Goal: Information Seeking & Learning: Learn about a topic

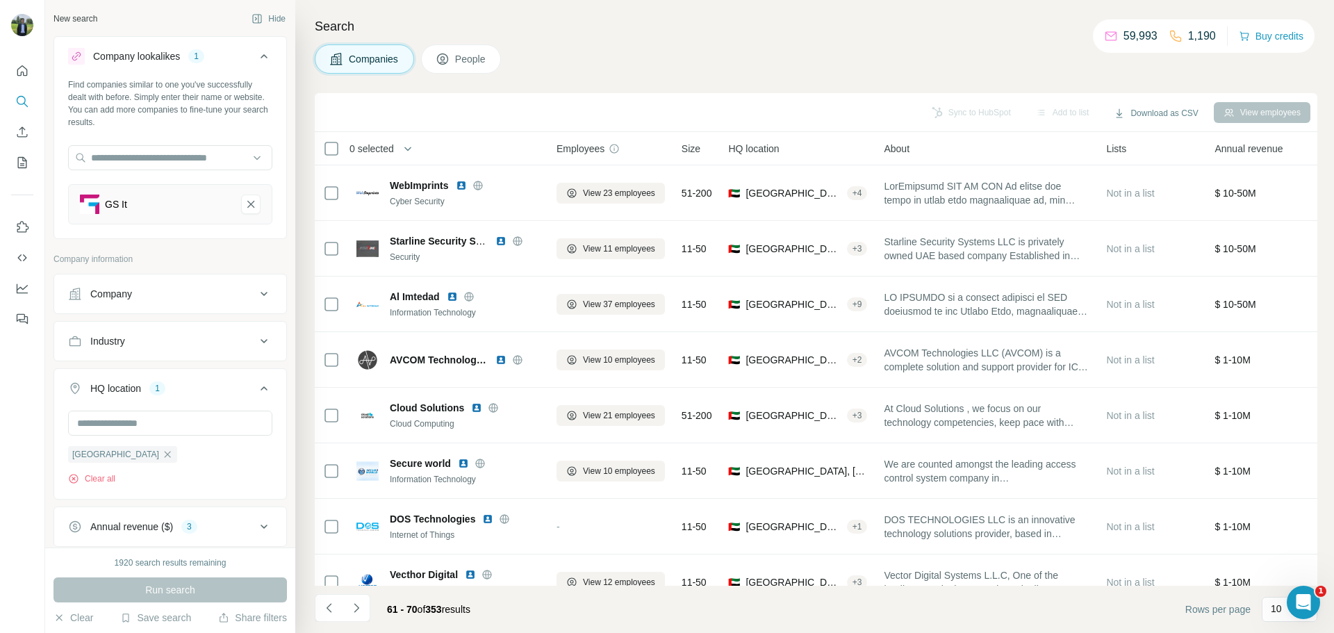
scroll to position [95, 0]
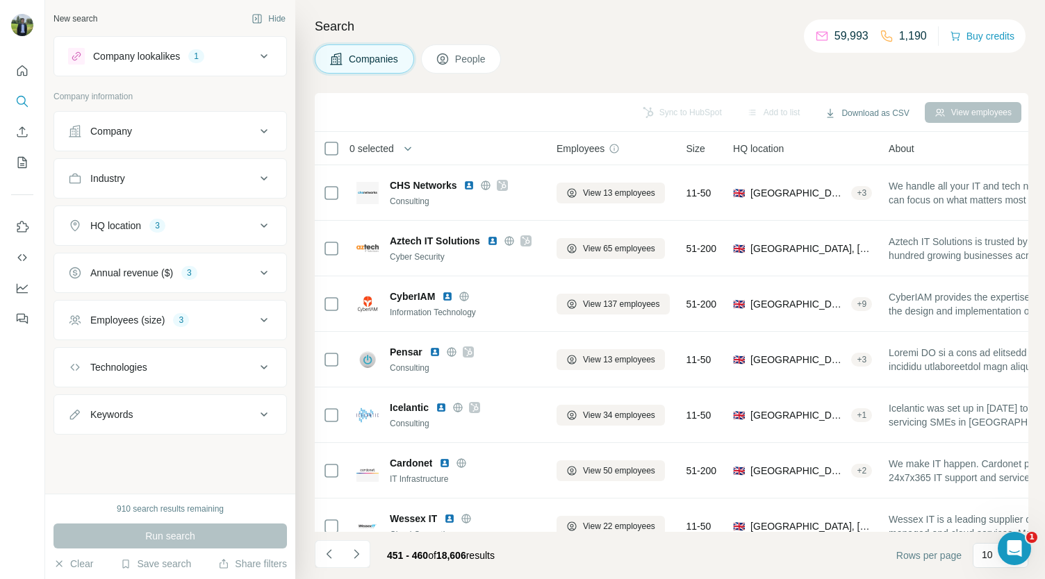
scroll to position [195, 0]
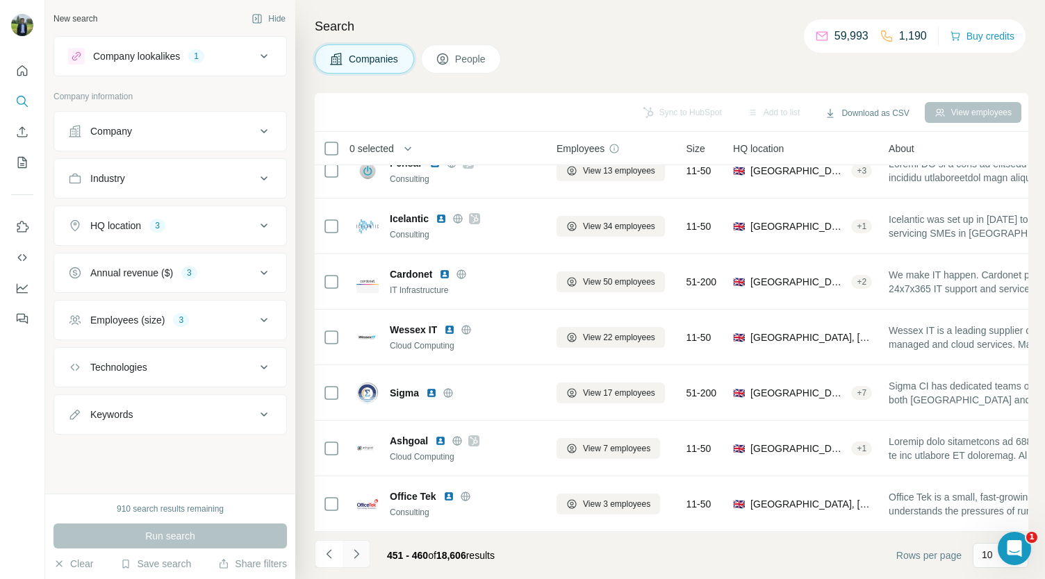
click at [355, 541] on button "Navigate to next page" at bounding box center [357, 555] width 28 height 28
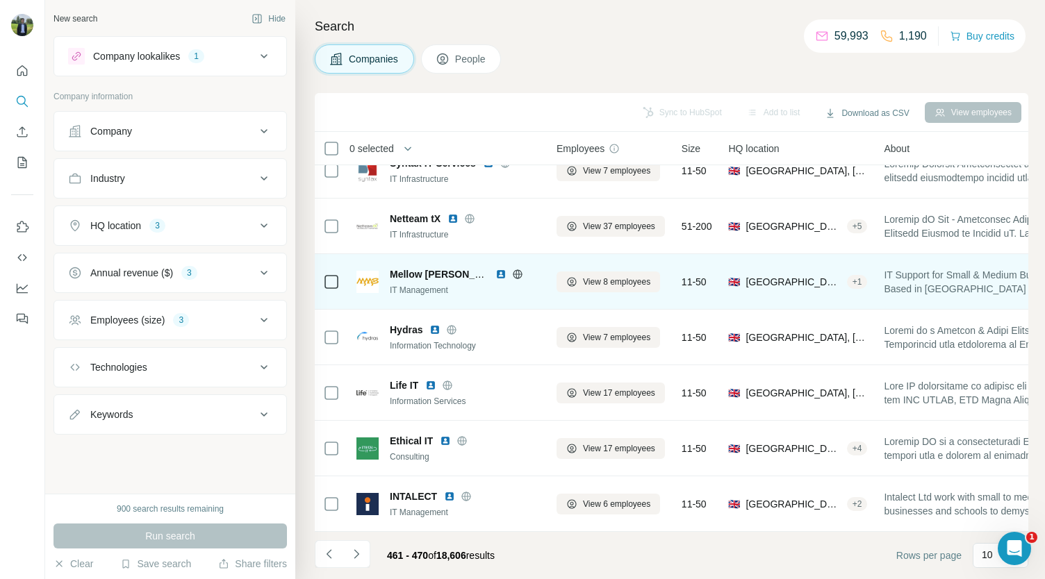
scroll to position [0, 0]
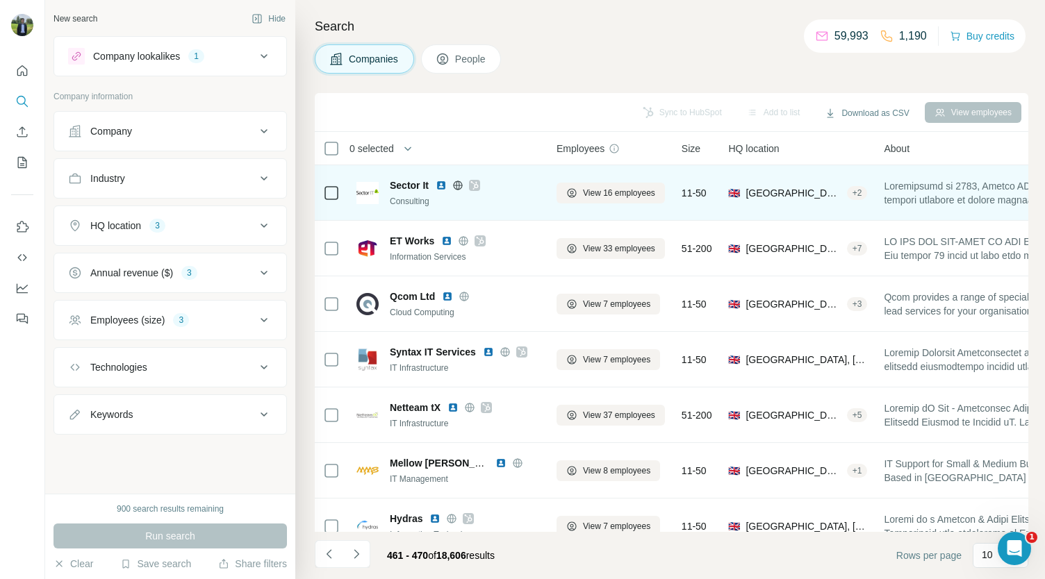
click at [440, 183] on img at bounding box center [441, 185] width 11 height 11
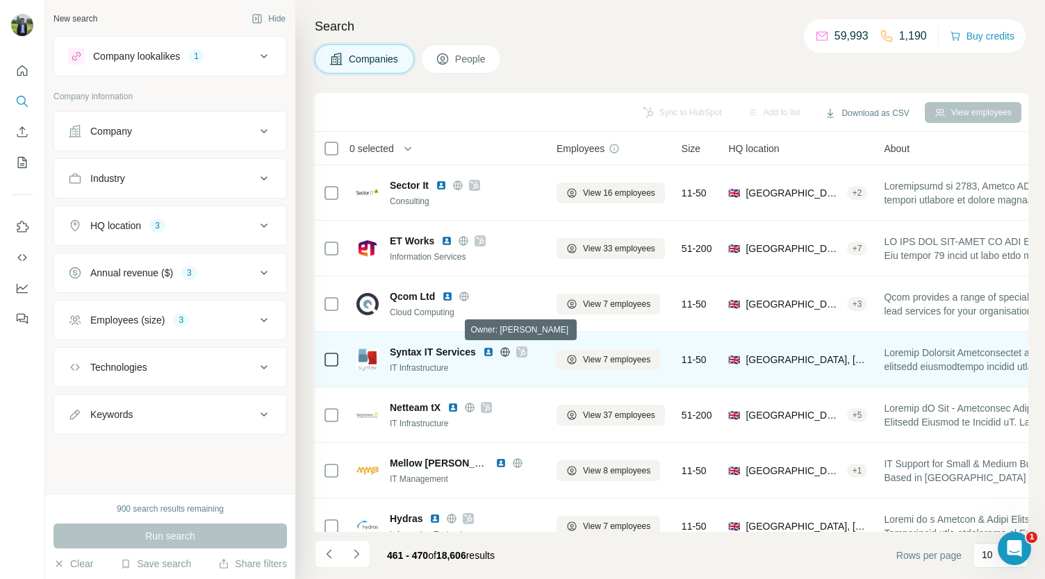
click at [522, 352] on icon at bounding box center [522, 352] width 8 height 11
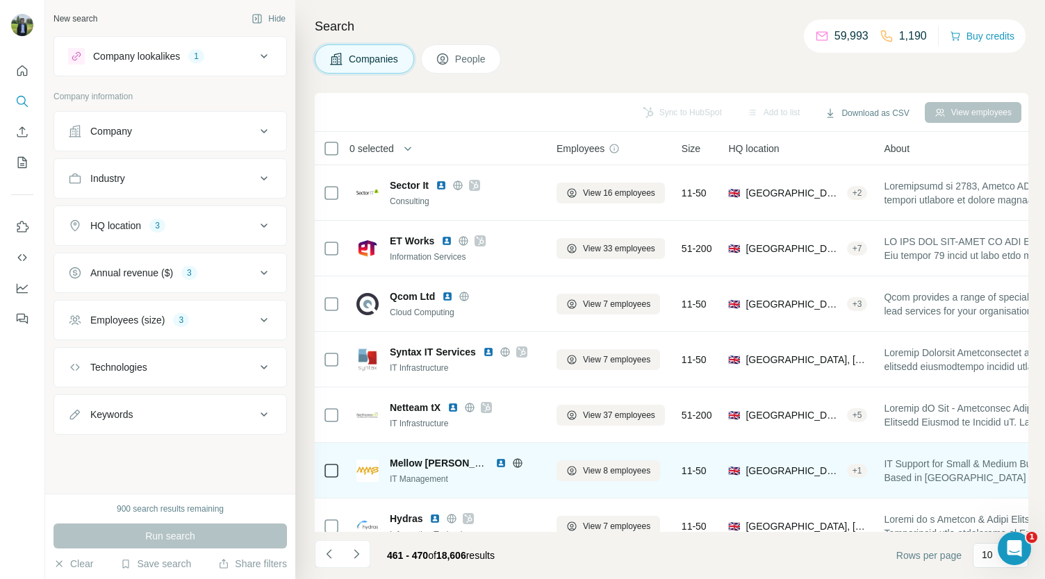
click at [499, 463] on img at bounding box center [500, 463] width 11 height 11
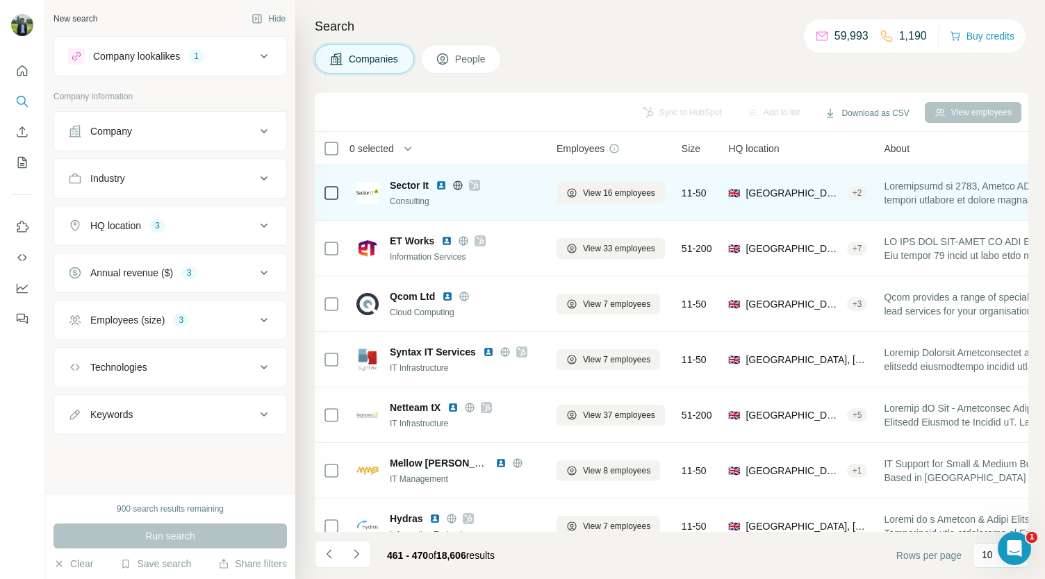
click at [474, 187] on icon at bounding box center [474, 185] width 8 height 11
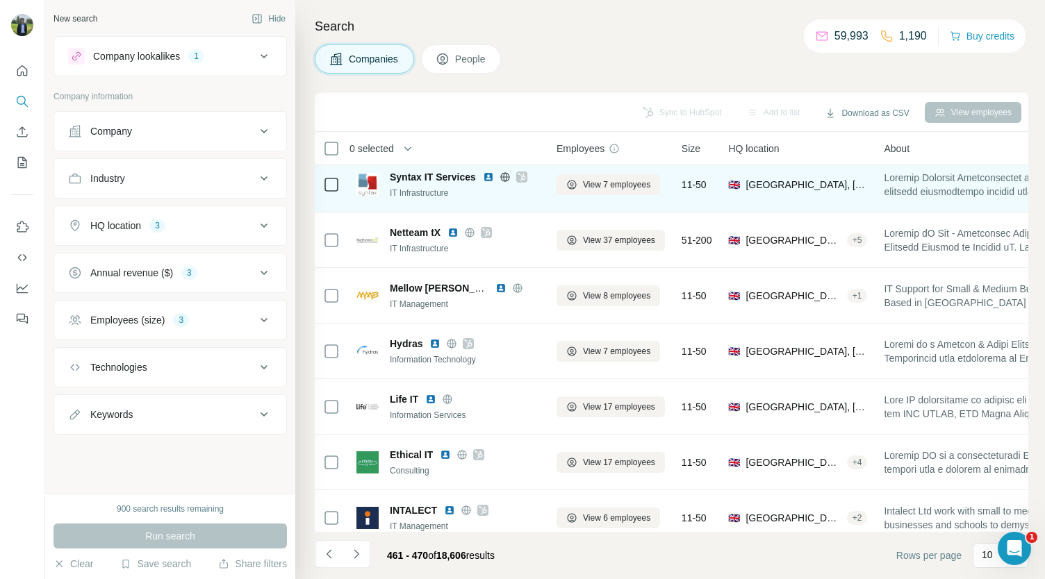
scroll to position [176, 0]
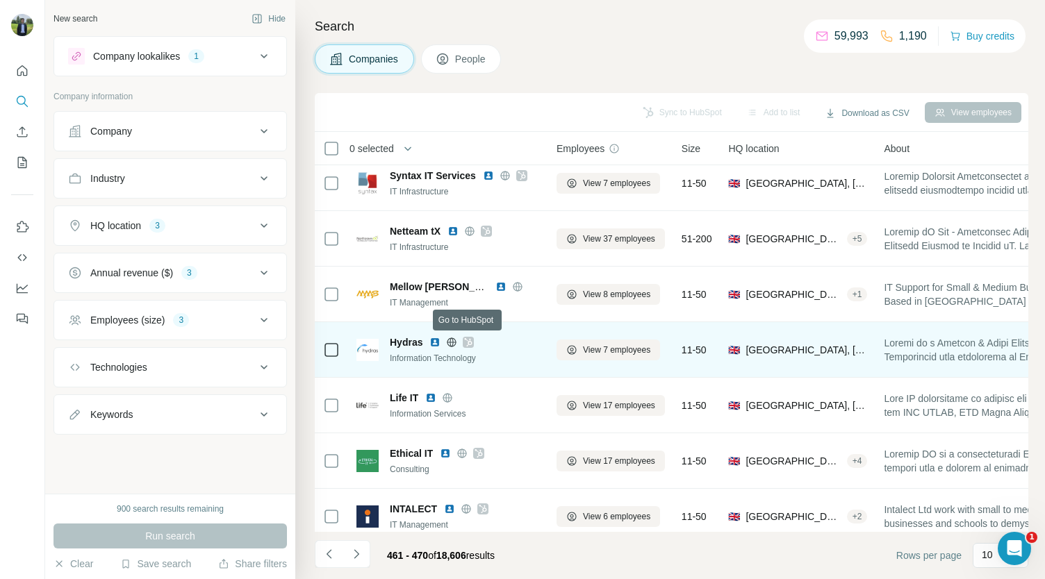
click at [468, 338] on icon at bounding box center [468, 342] width 8 height 11
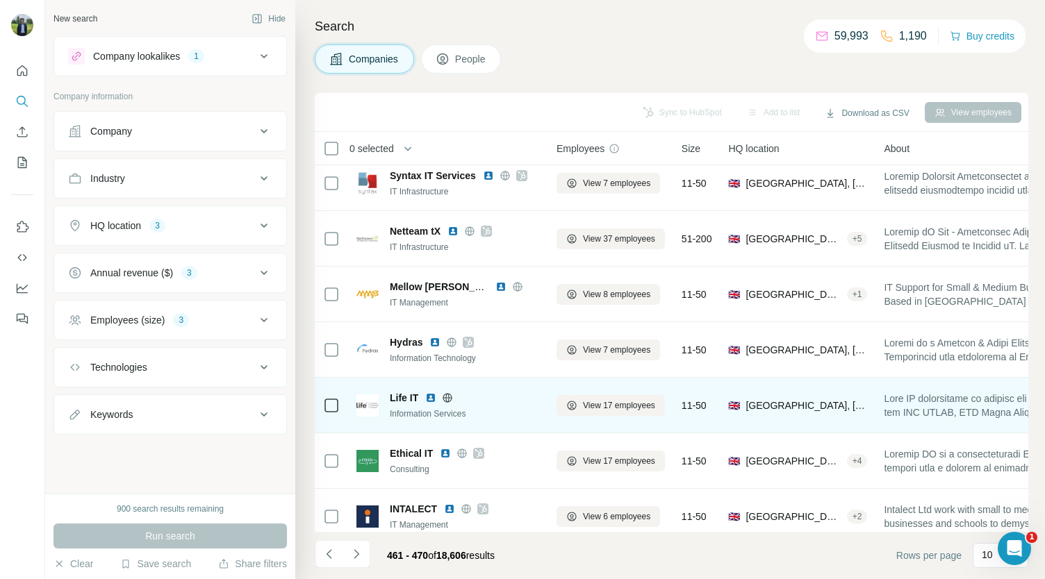
click at [431, 401] on img at bounding box center [430, 398] width 11 height 11
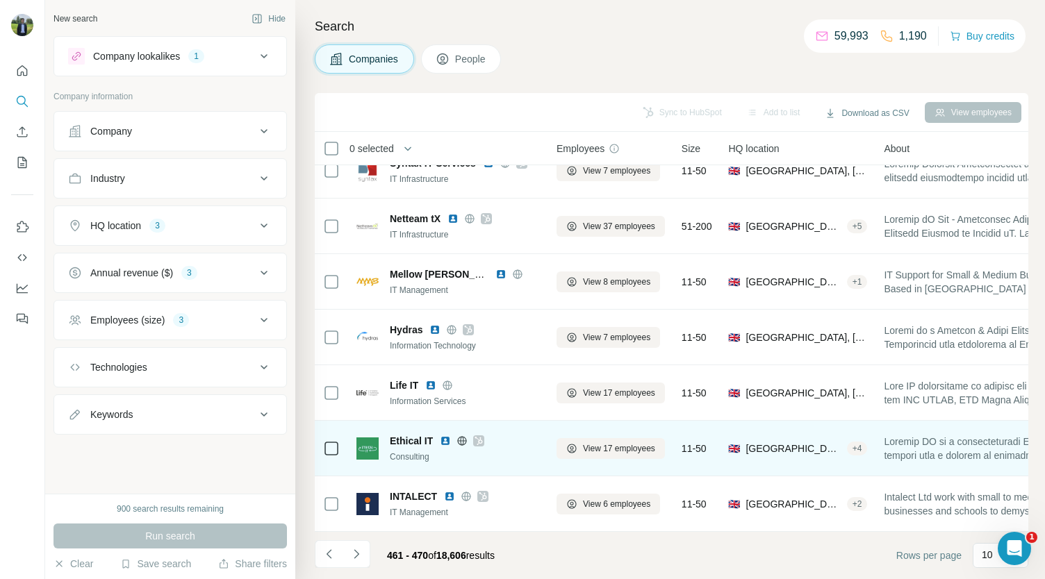
click at [481, 436] on icon at bounding box center [479, 441] width 8 height 11
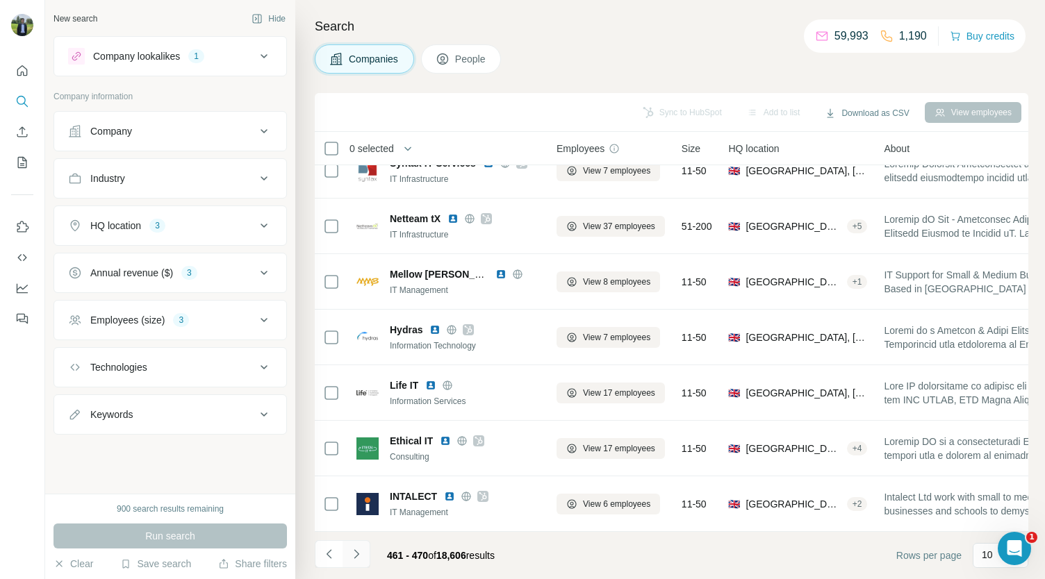
click at [362, 552] on icon "Navigate to next page" at bounding box center [356, 554] width 14 height 14
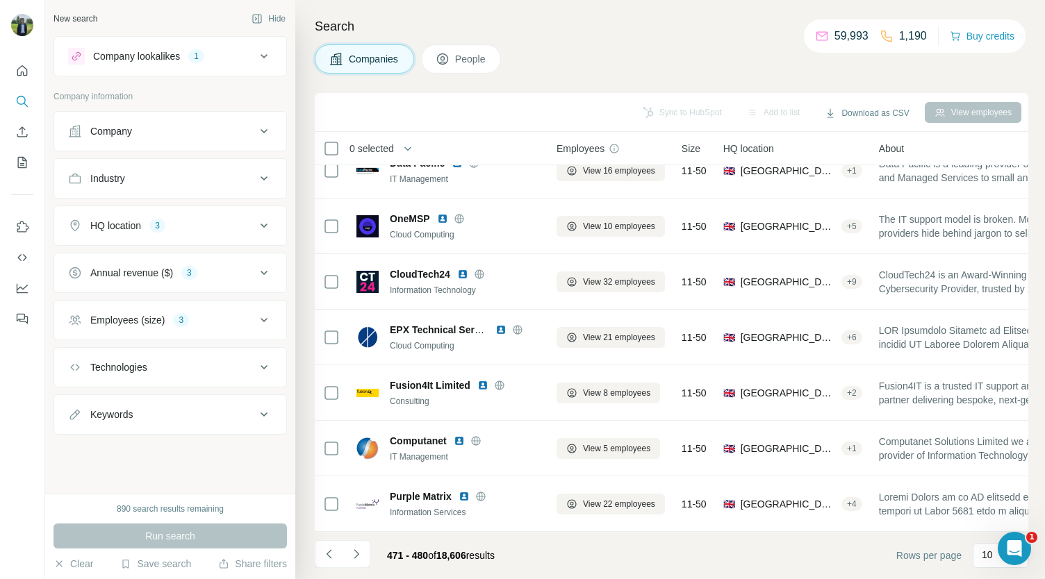
scroll to position [0, 0]
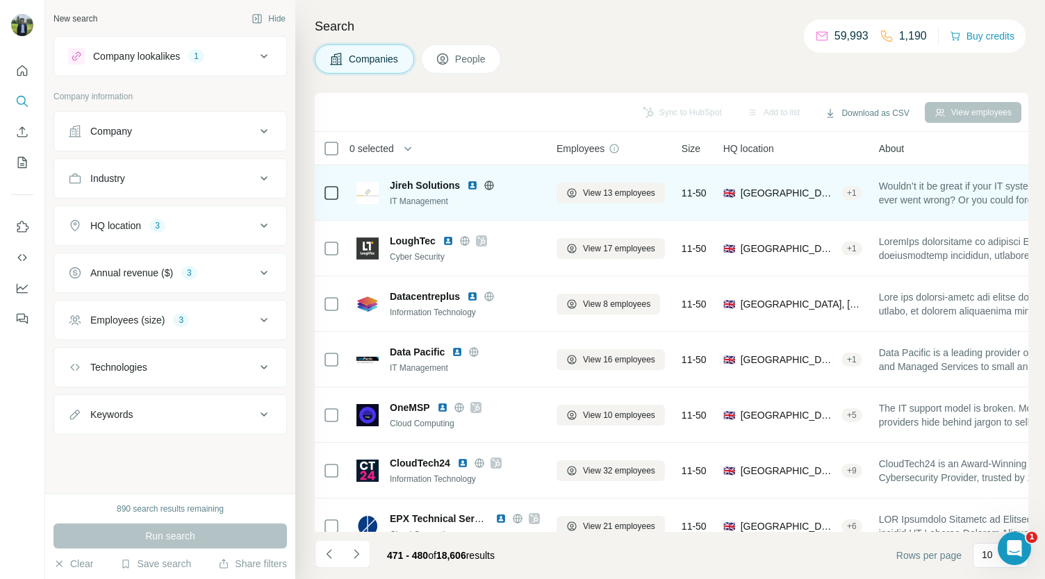
click at [470, 183] on img at bounding box center [472, 185] width 11 height 11
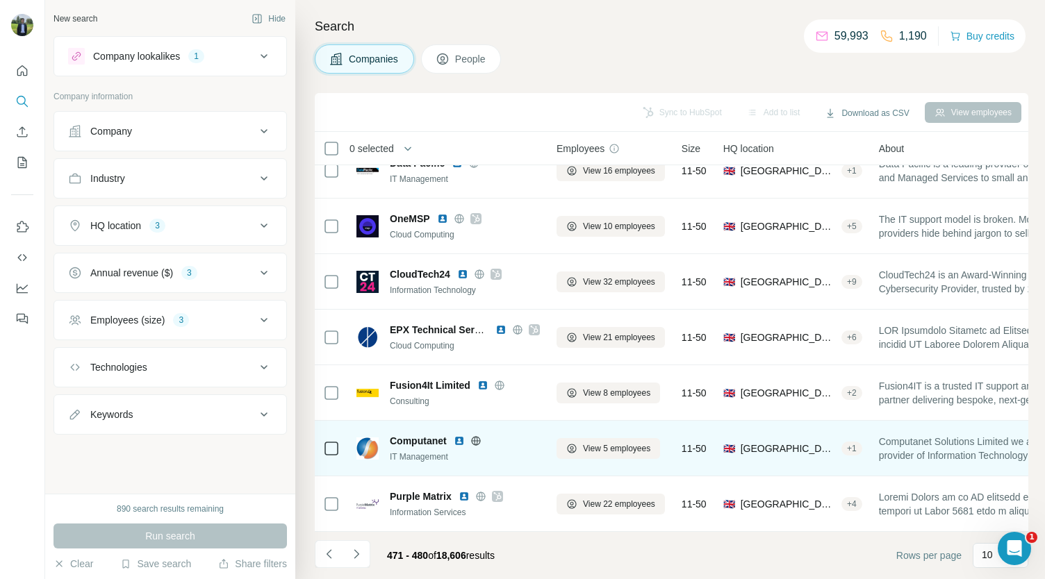
scroll to position [195, 0]
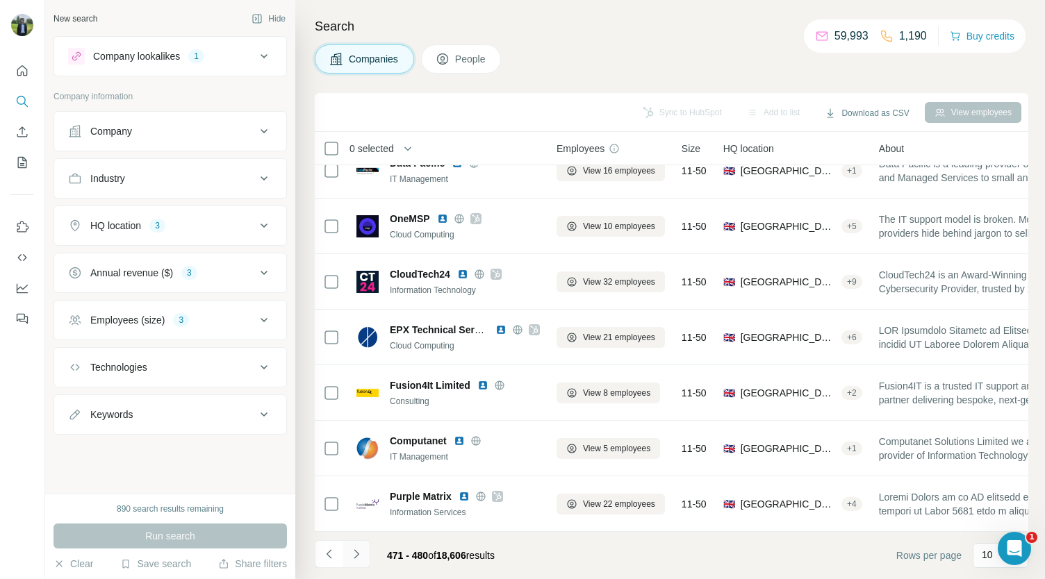
click at [363, 554] on button "Navigate to next page" at bounding box center [357, 555] width 28 height 28
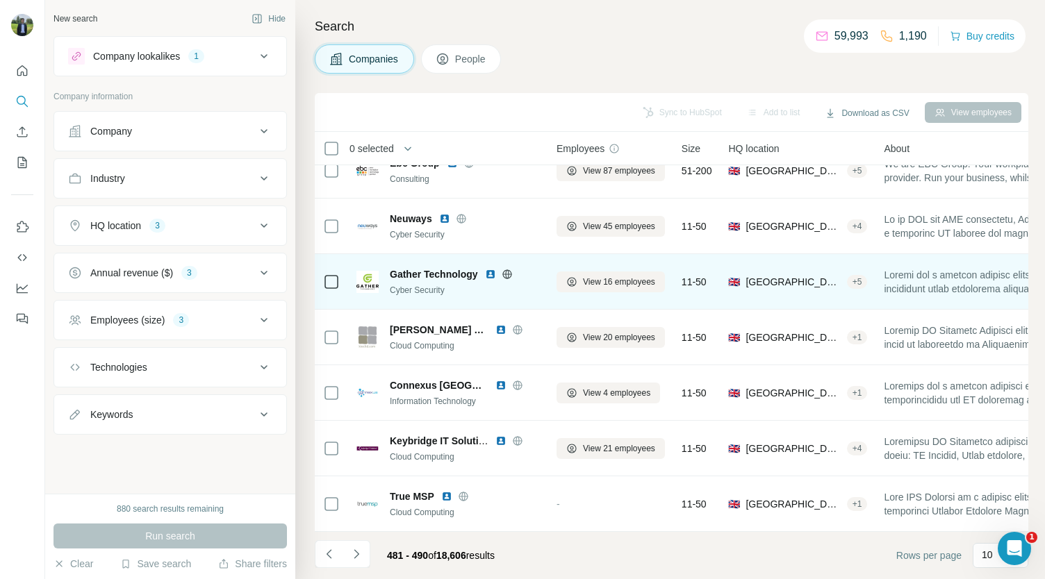
scroll to position [0, 0]
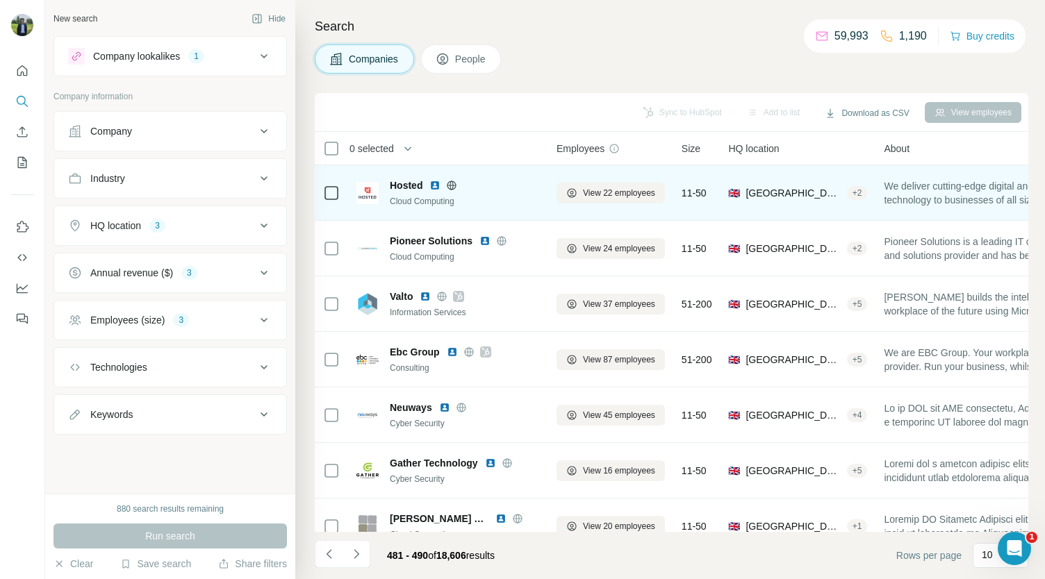
click at [438, 186] on img at bounding box center [434, 185] width 11 height 11
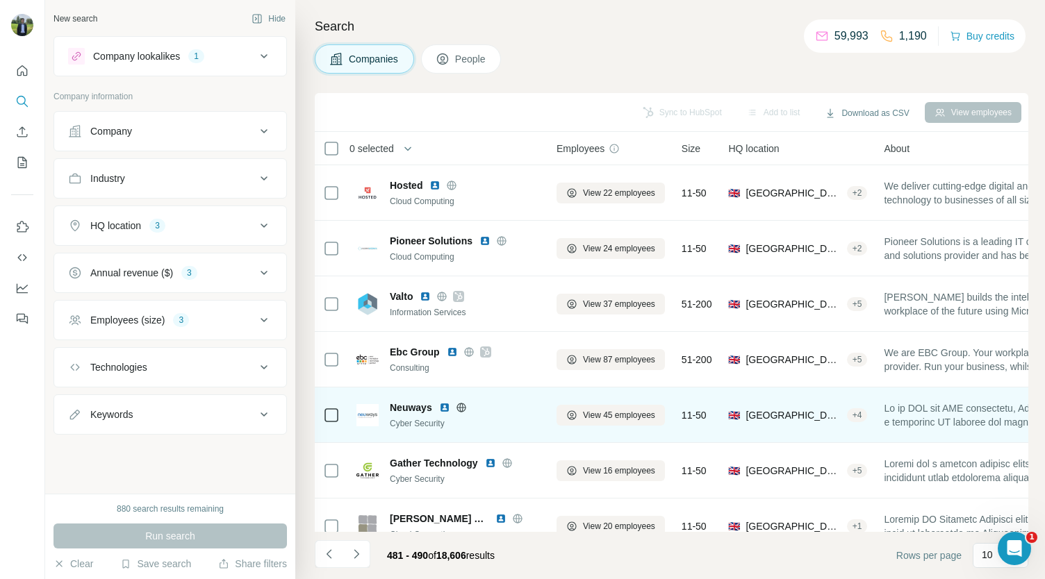
click at [445, 405] on img at bounding box center [444, 407] width 11 height 11
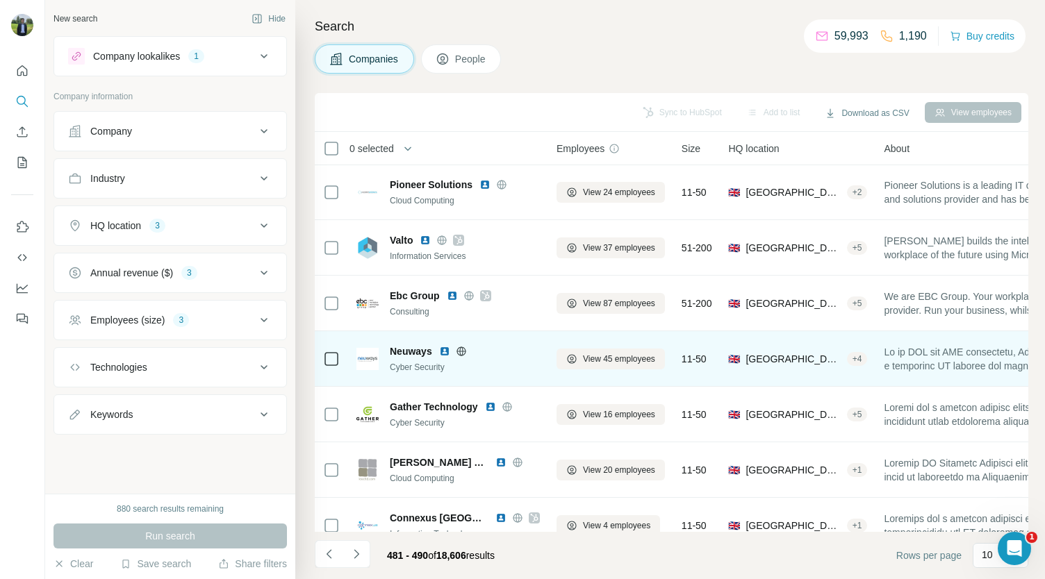
scroll to position [65, 0]
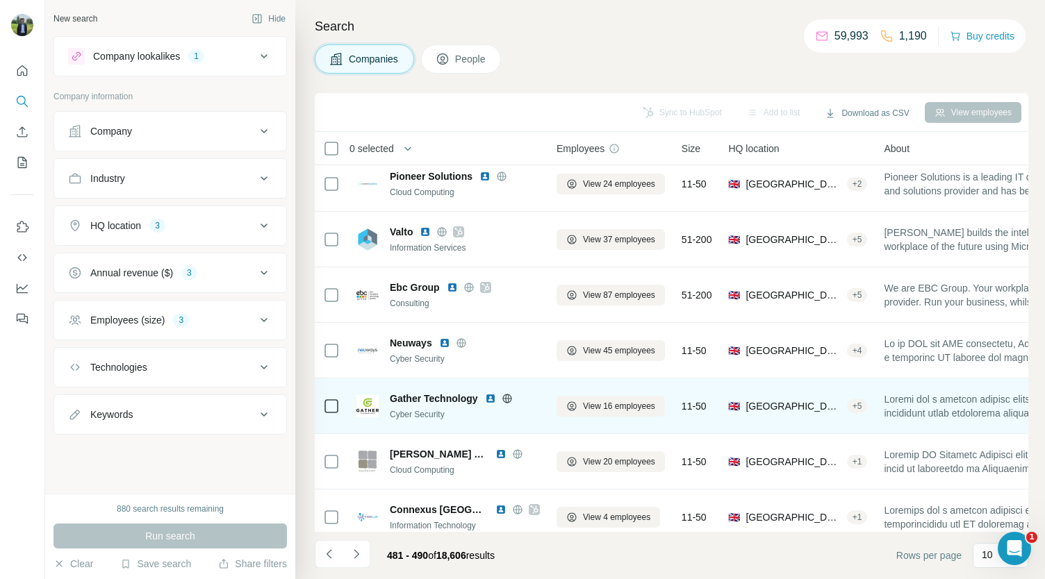
click at [488, 394] on img at bounding box center [490, 398] width 11 height 11
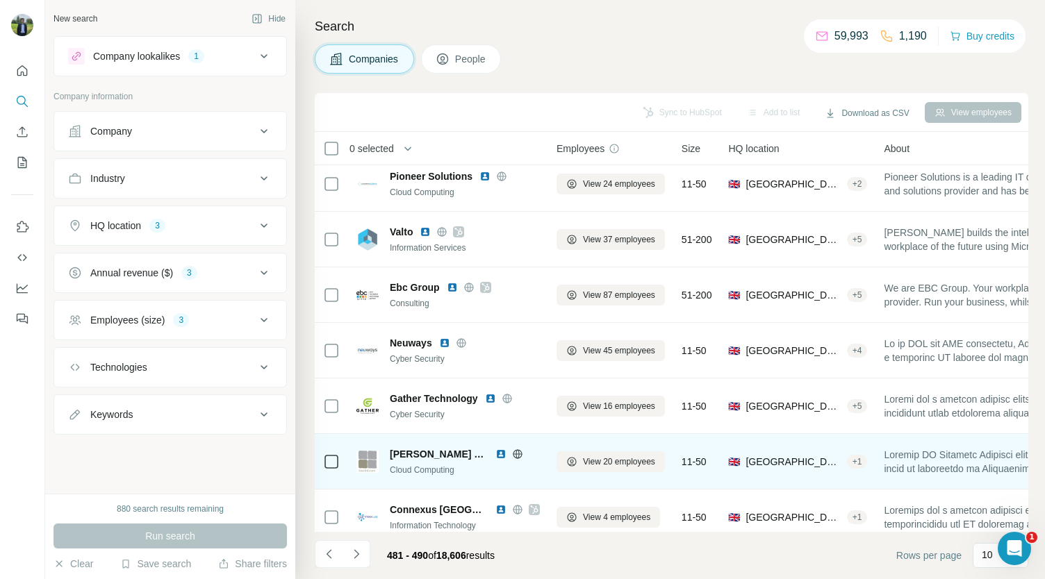
click at [495, 454] on img at bounding box center [500, 454] width 11 height 11
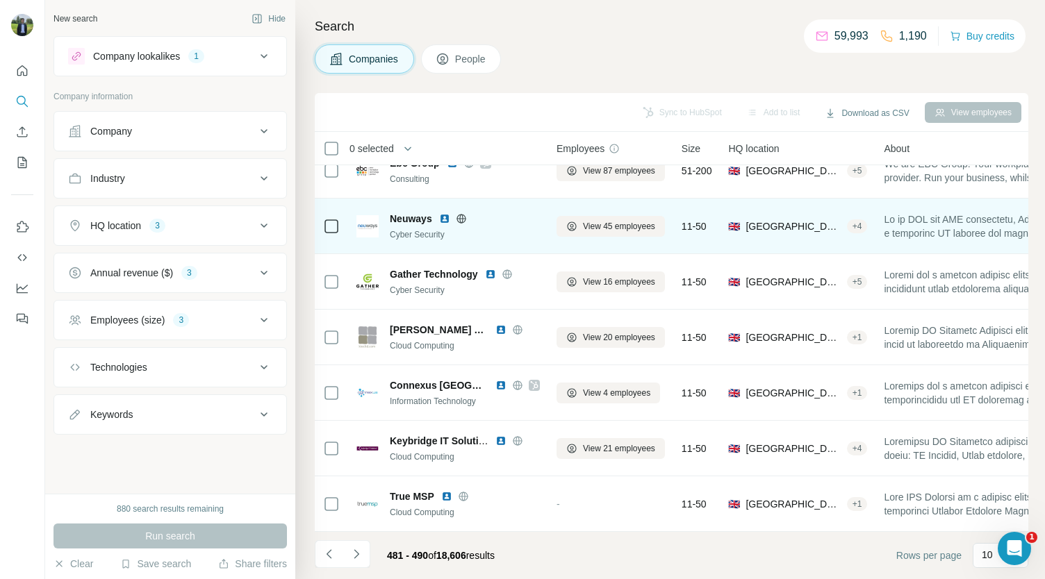
scroll to position [195, 1]
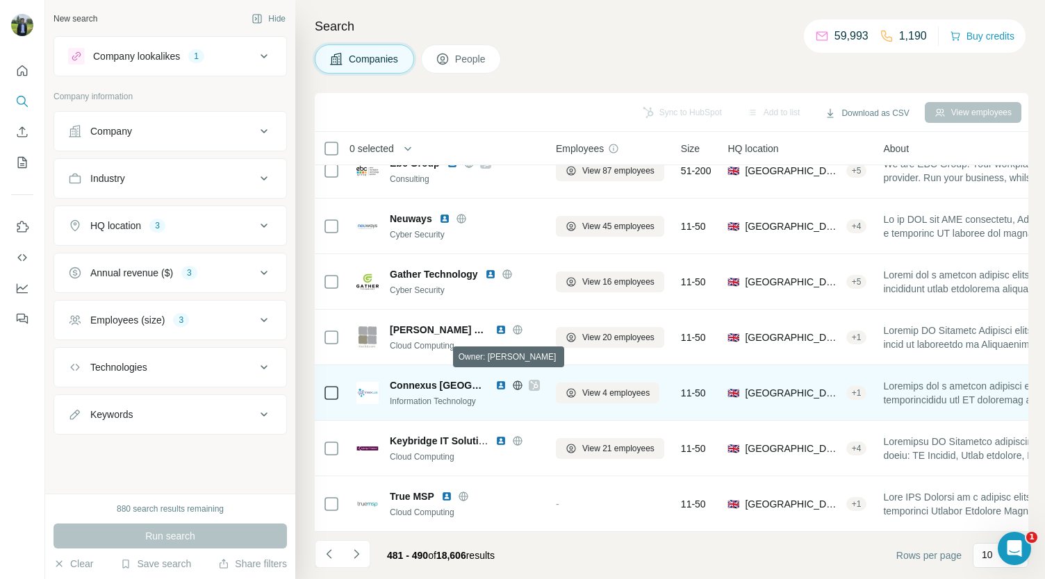
click at [530, 380] on icon at bounding box center [534, 385] width 8 height 11
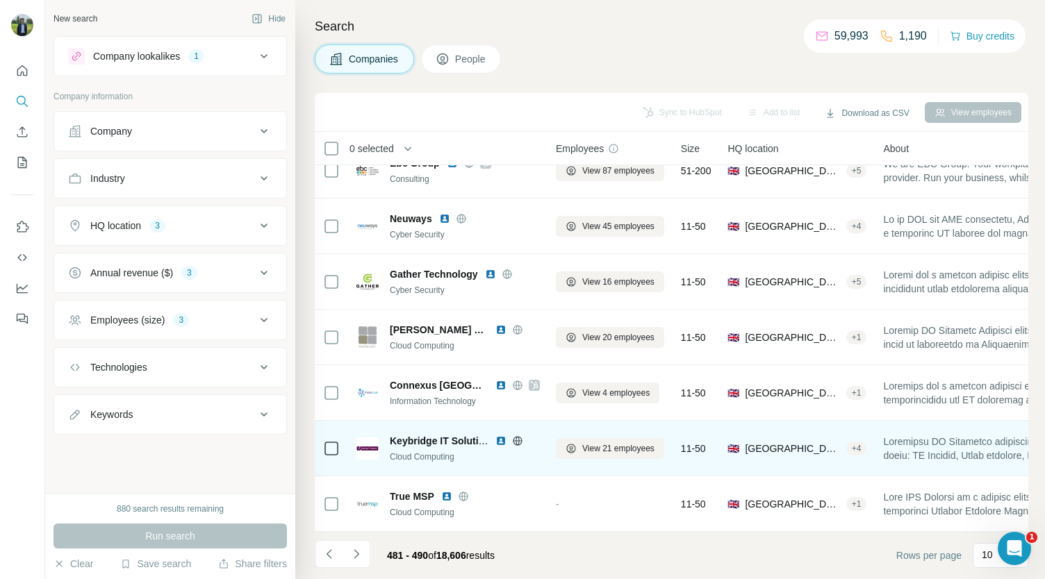
click at [499, 436] on img at bounding box center [500, 441] width 11 height 11
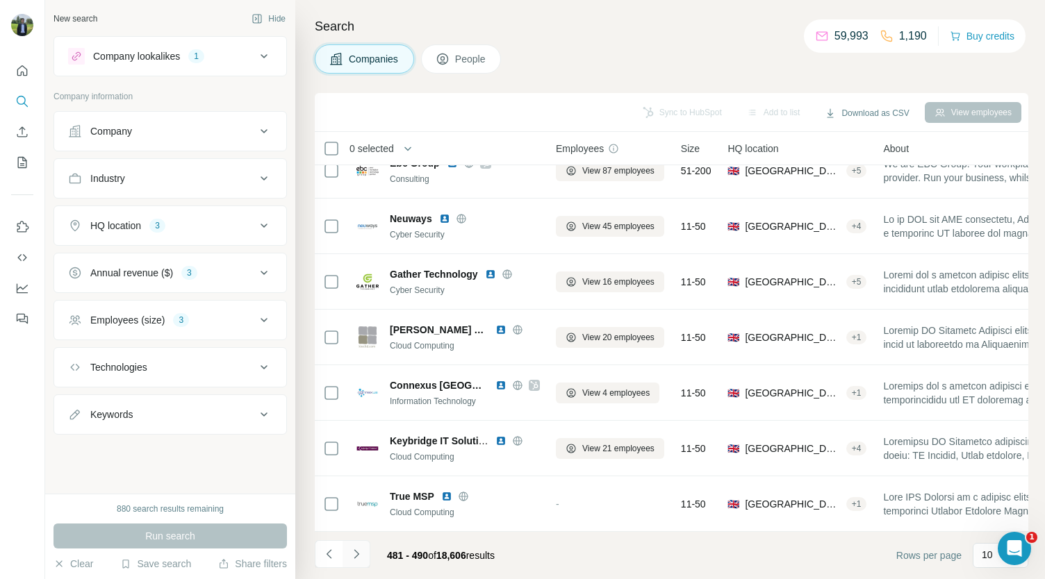
click at [352, 559] on icon "Navigate to next page" at bounding box center [356, 554] width 14 height 14
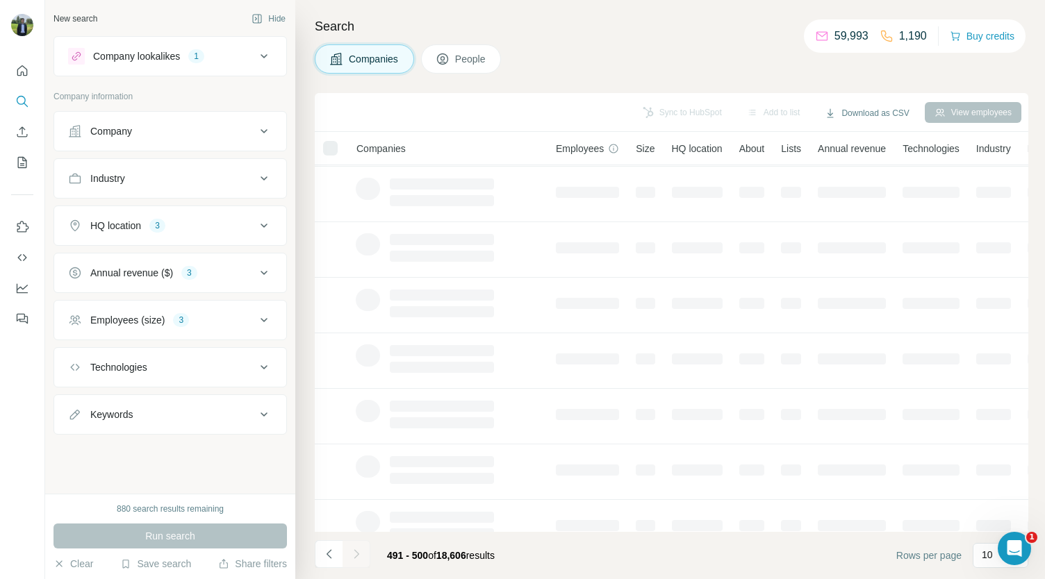
scroll to position [0, 1]
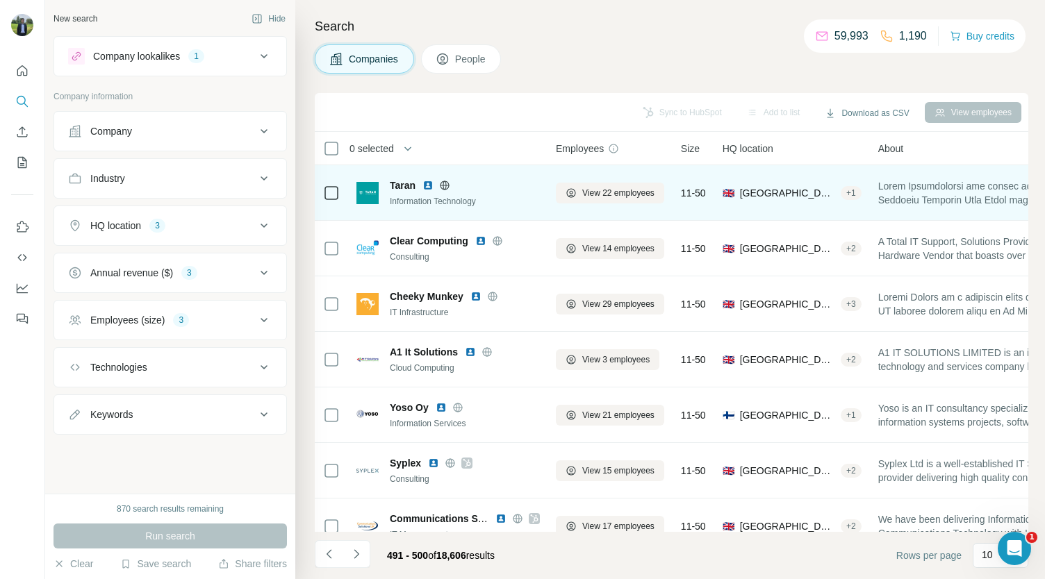
click at [431, 185] on img at bounding box center [427, 185] width 11 height 11
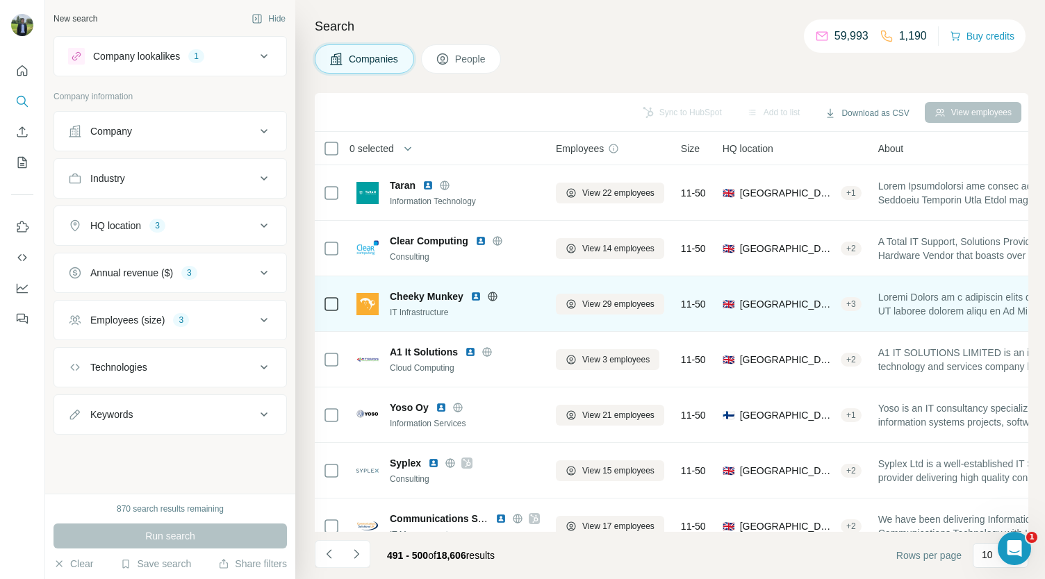
scroll to position [195, 1]
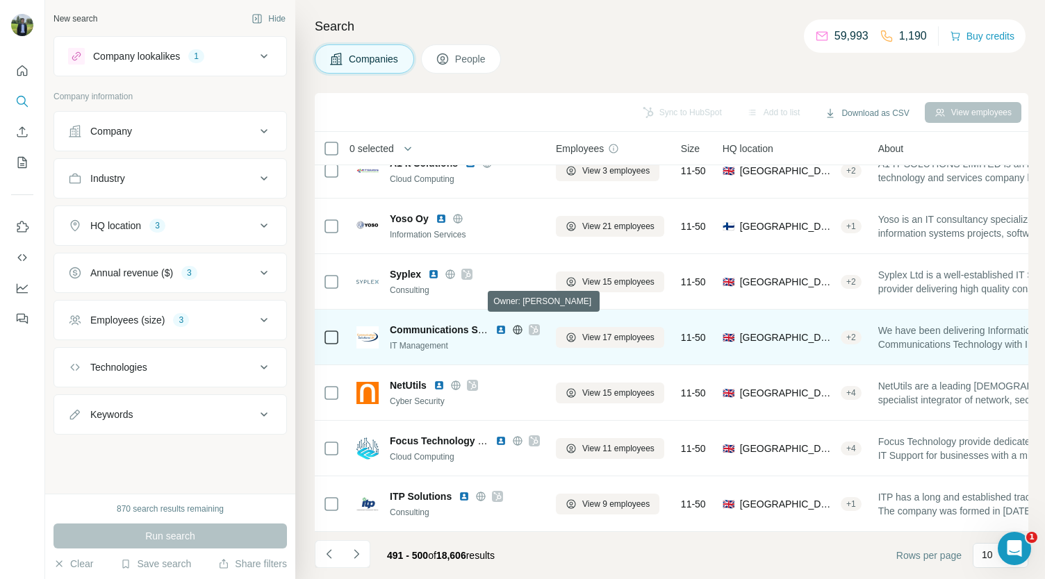
click at [532, 324] on icon at bounding box center [534, 329] width 8 height 11
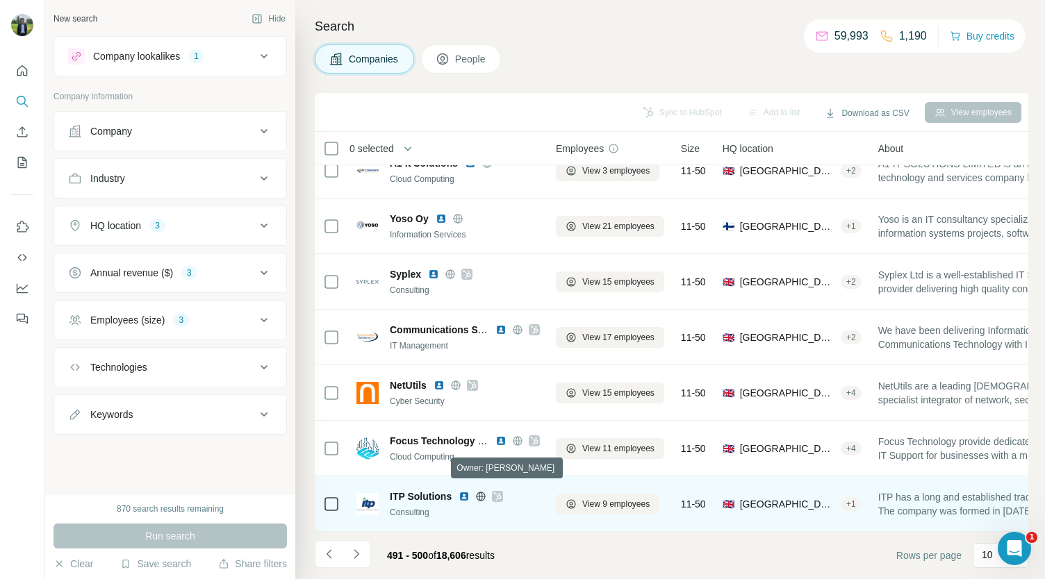
click at [497, 493] on icon at bounding box center [498, 497] width 8 height 8
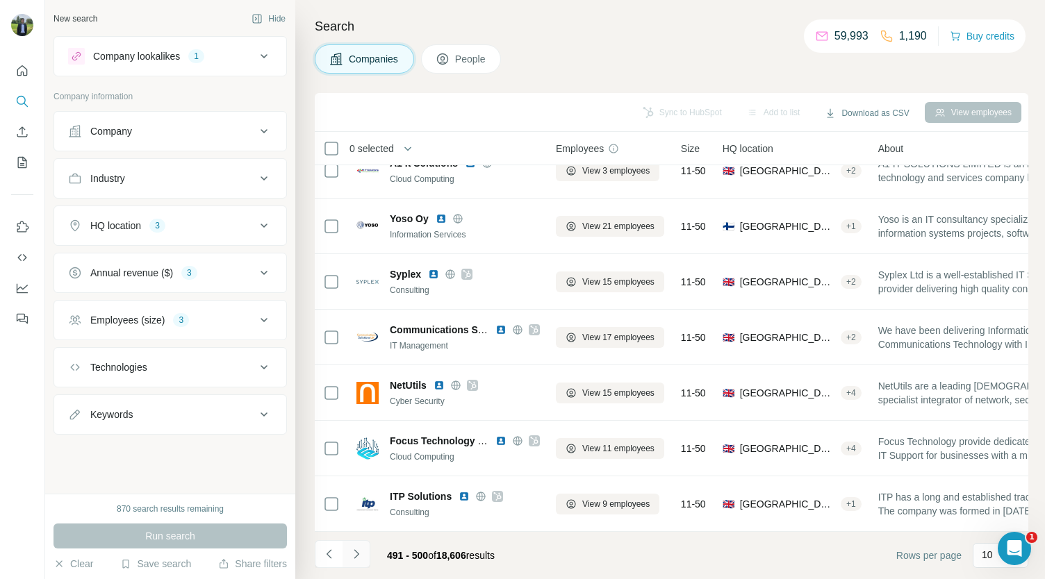
click at [356, 552] on icon "Navigate to next page" at bounding box center [356, 554] width 5 height 9
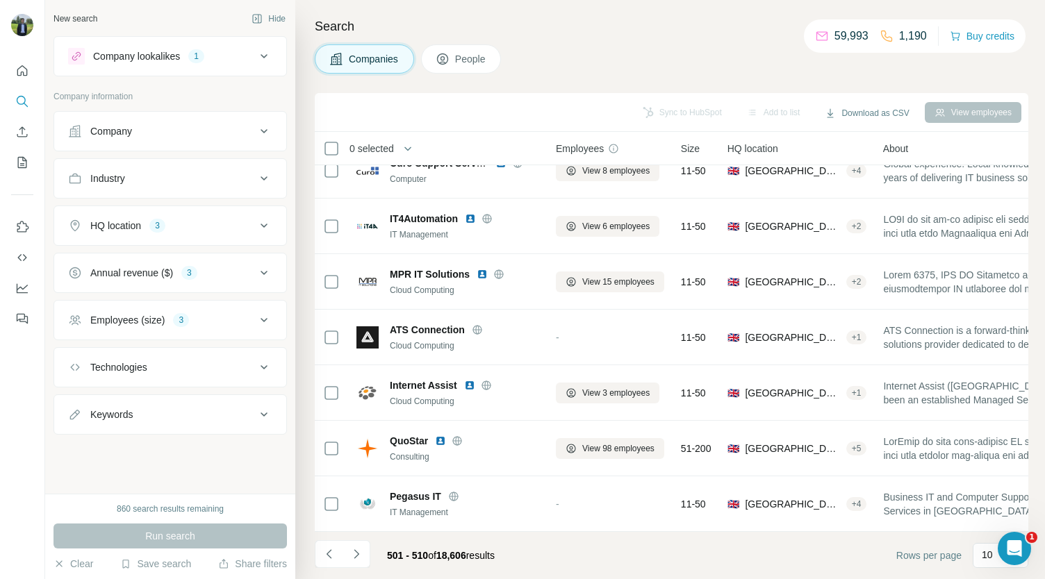
scroll to position [0, 1]
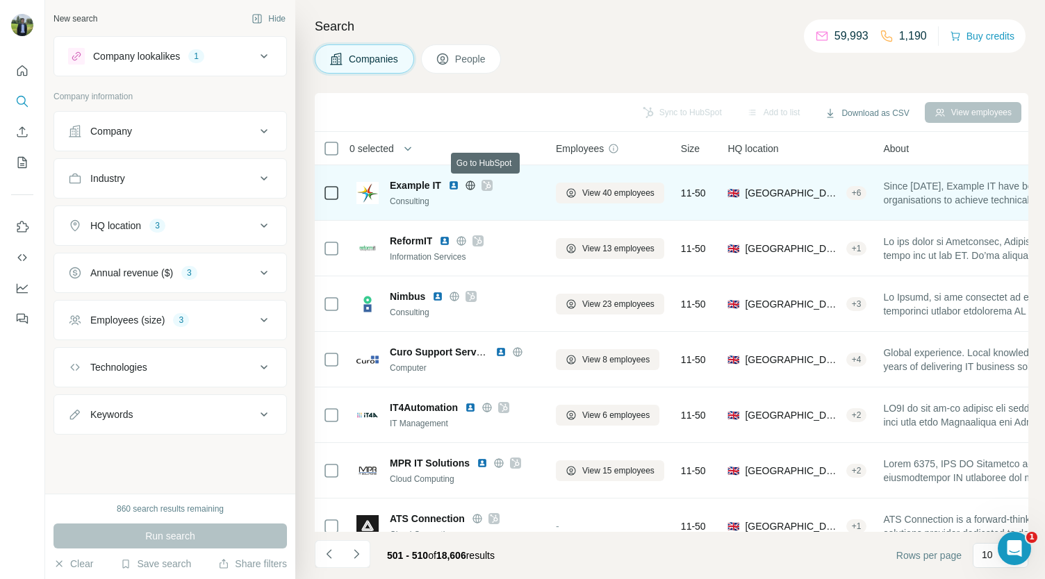
click at [484, 184] on icon at bounding box center [487, 185] width 8 height 11
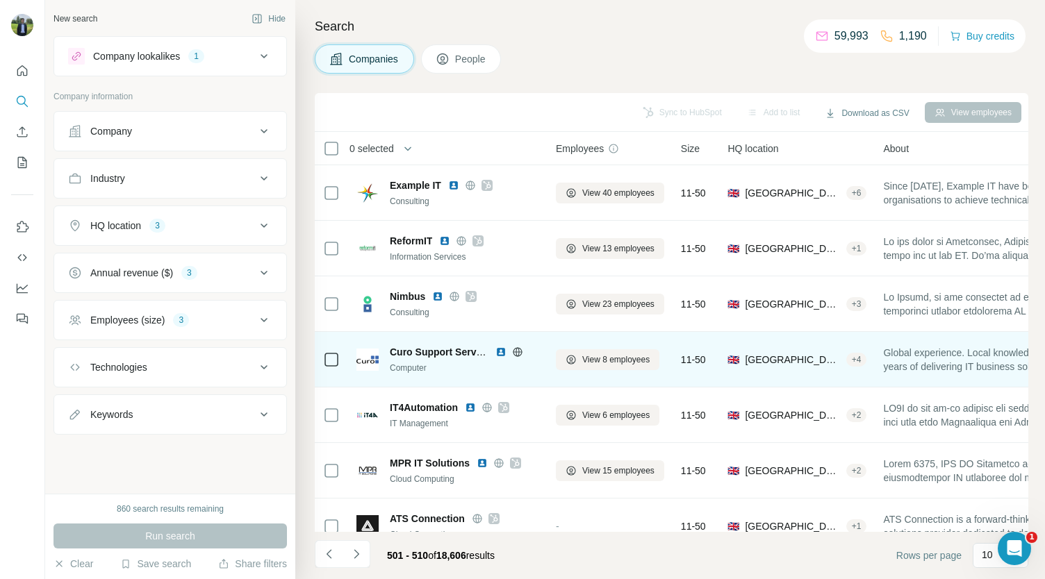
click at [500, 352] on img at bounding box center [500, 352] width 11 height 11
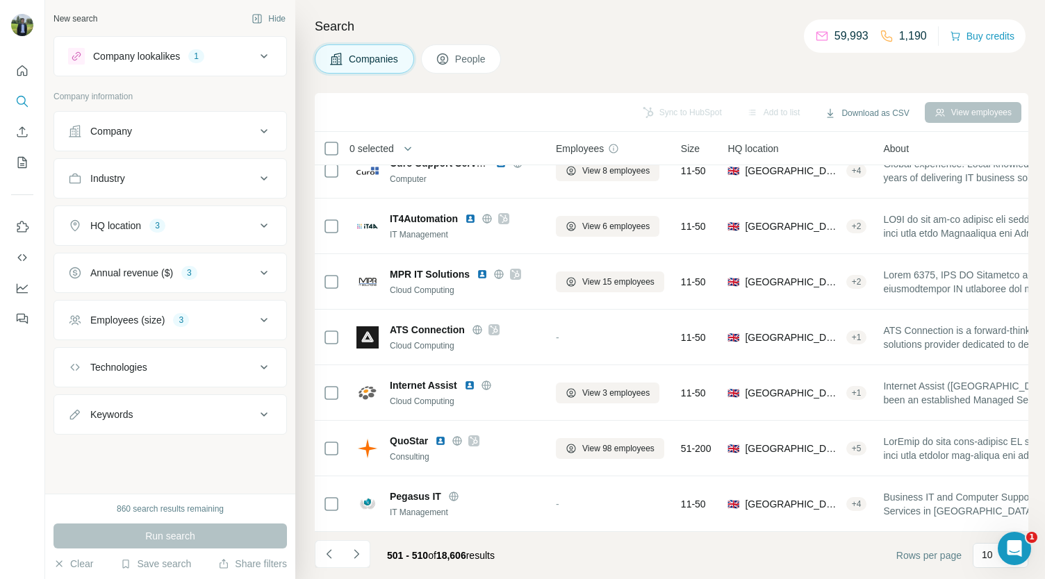
scroll to position [195, 1]
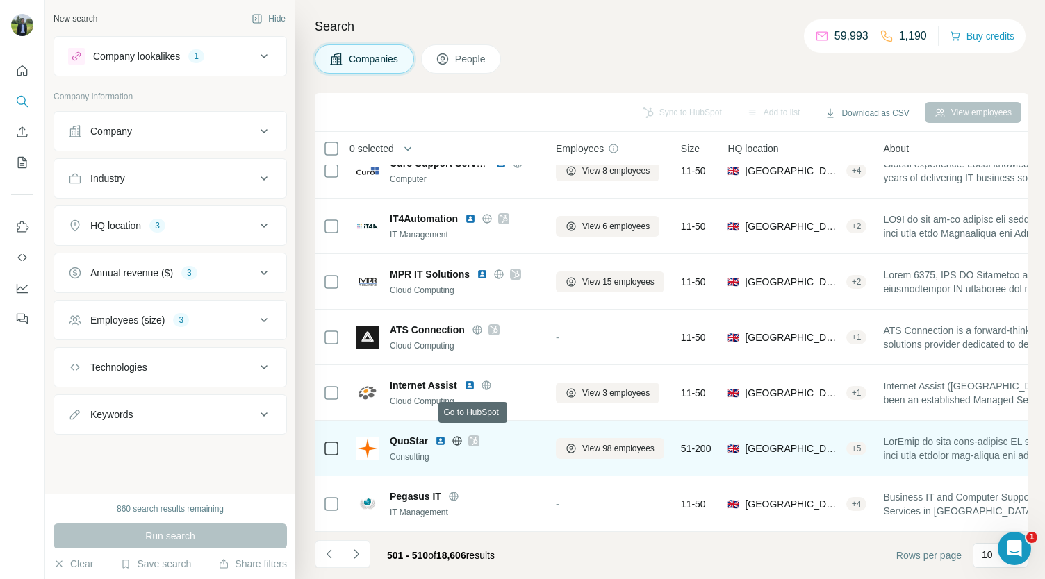
click at [475, 436] on icon at bounding box center [474, 441] width 8 height 11
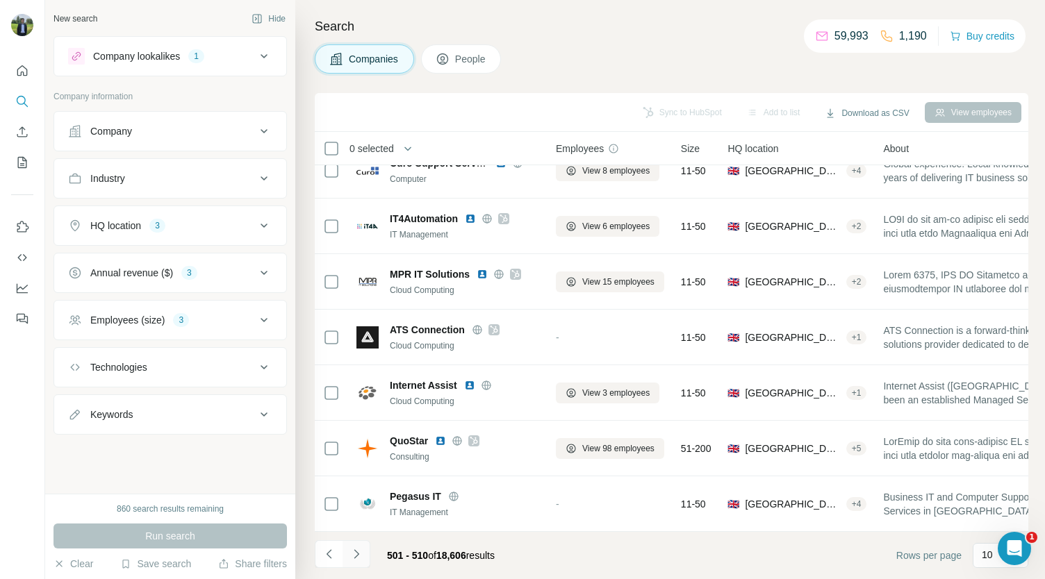
click at [363, 554] on button "Navigate to next page" at bounding box center [357, 555] width 28 height 28
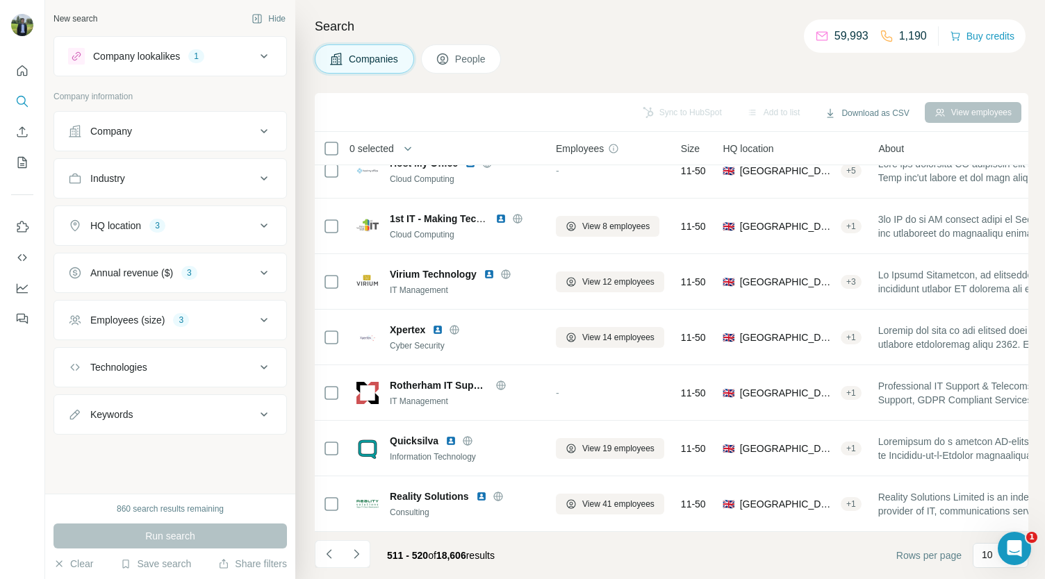
scroll to position [0, 1]
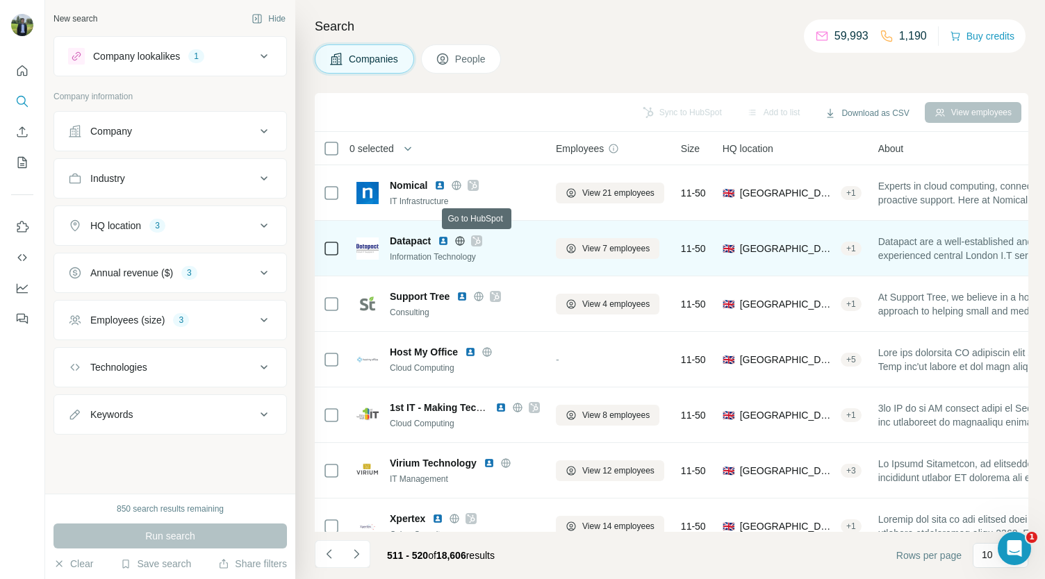
click at [475, 238] on icon at bounding box center [476, 241] width 8 height 11
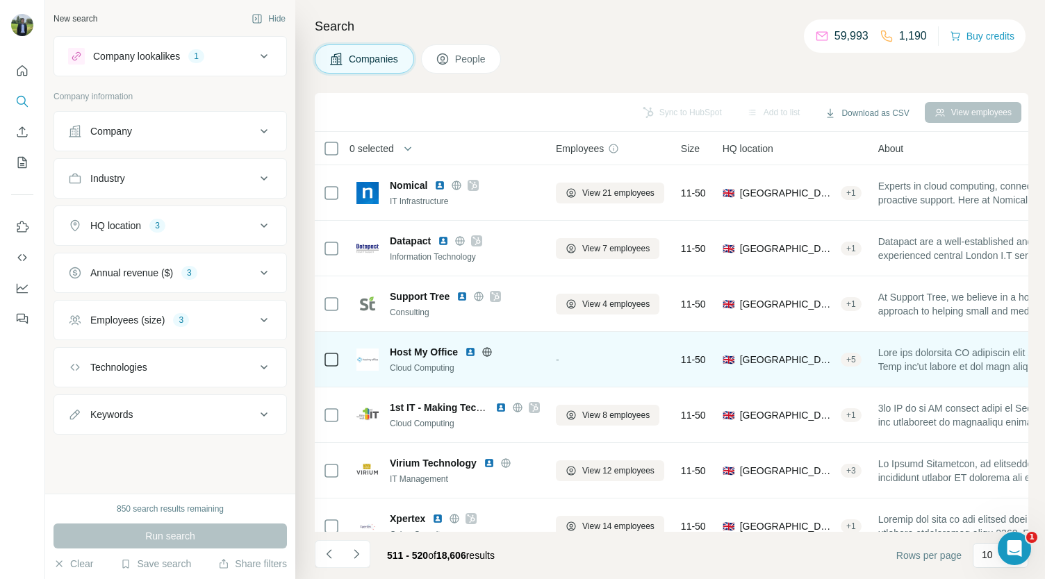
scroll to position [49, 1]
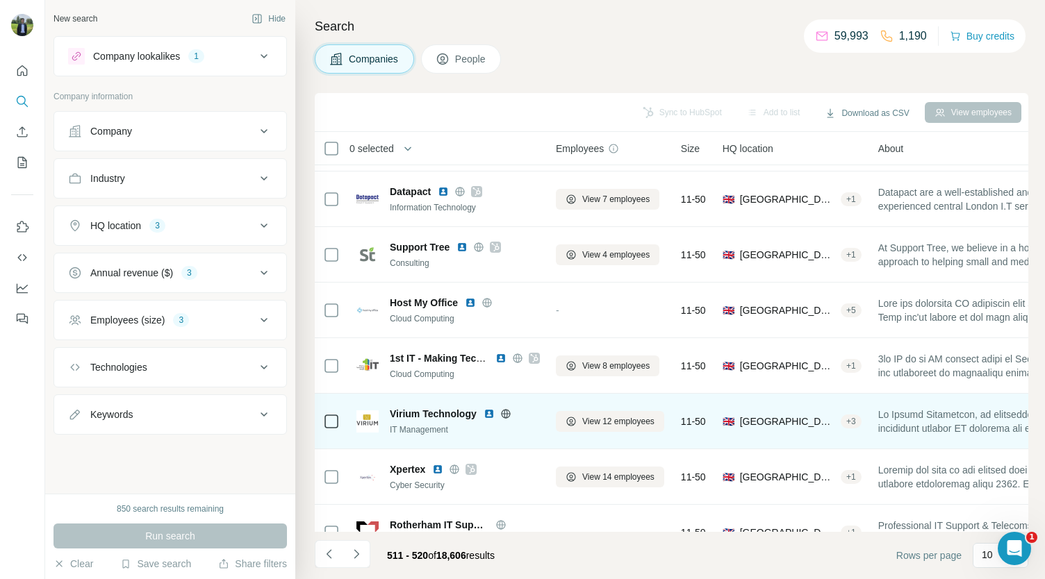
click at [489, 412] on img at bounding box center [489, 414] width 11 height 11
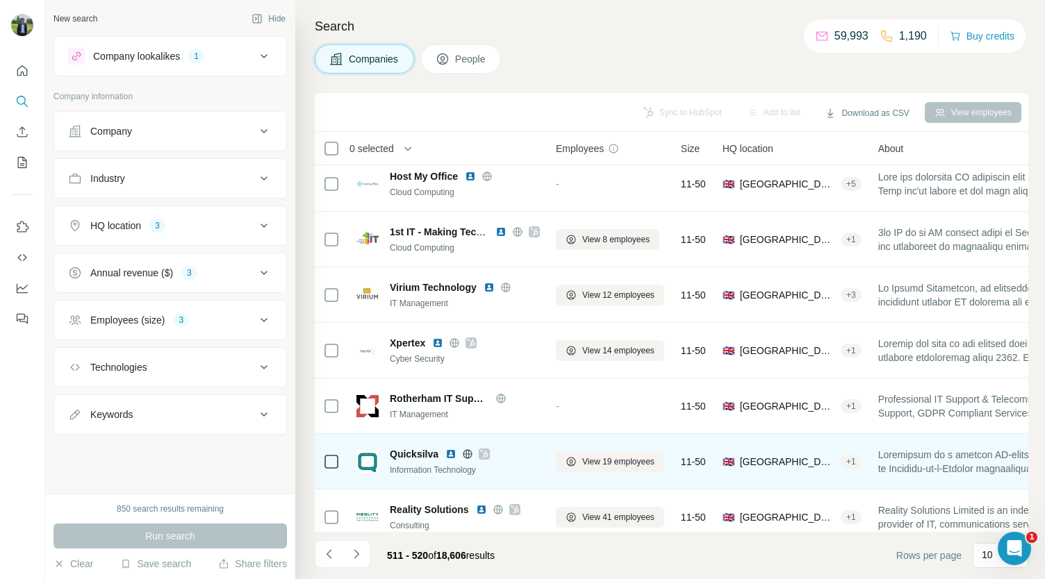
scroll to position [195, 1]
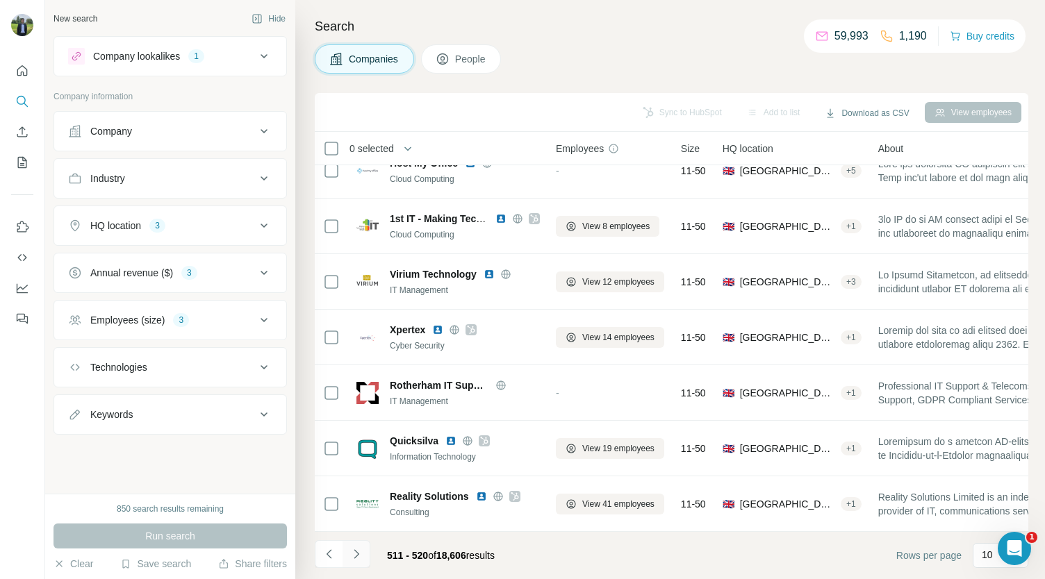
click at [356, 565] on button "Navigate to next page" at bounding box center [357, 555] width 28 height 28
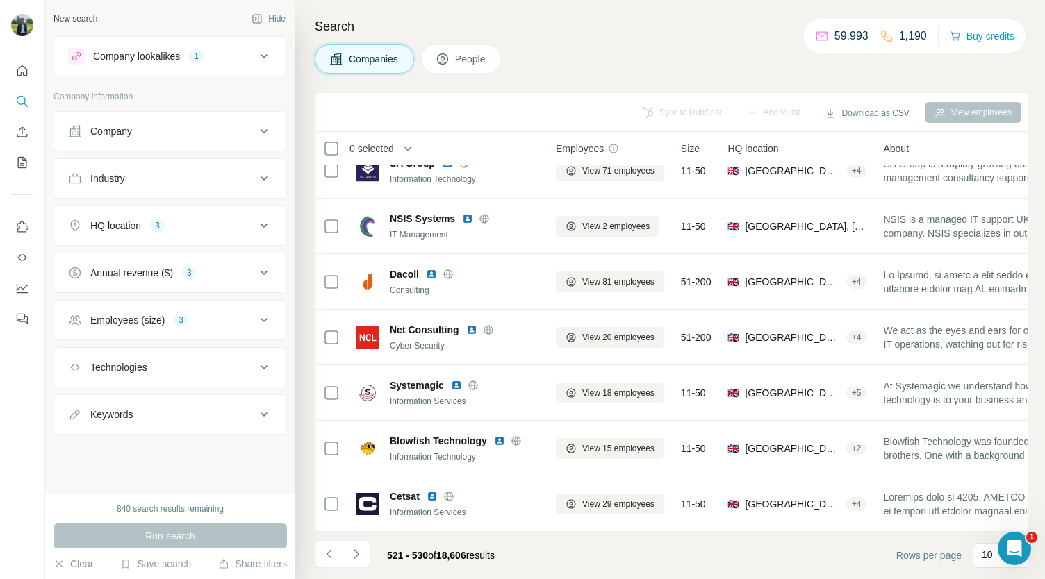
scroll to position [0, 1]
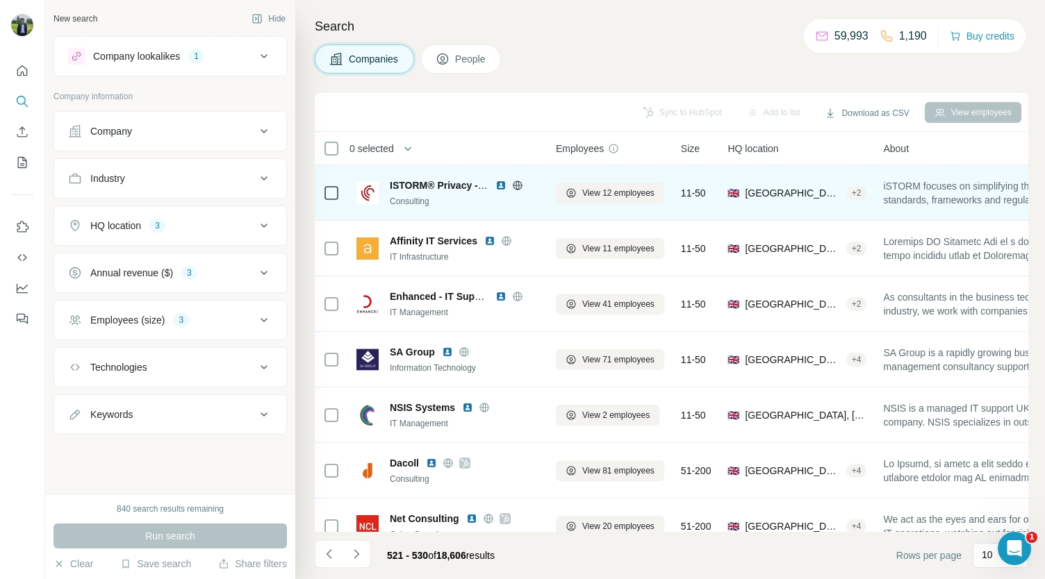
click at [502, 186] on img at bounding box center [500, 185] width 11 height 11
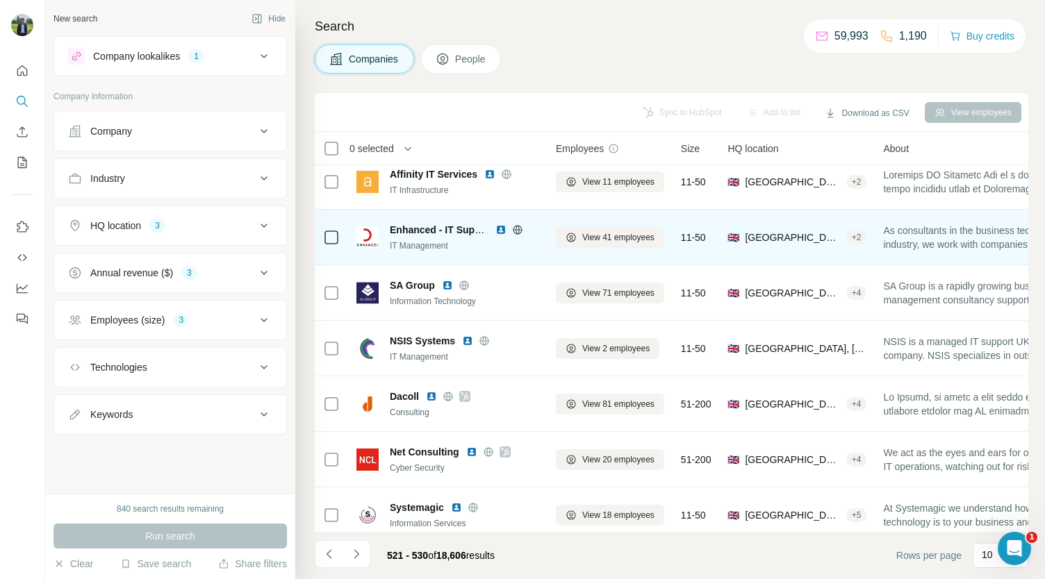
scroll to position [67, 1]
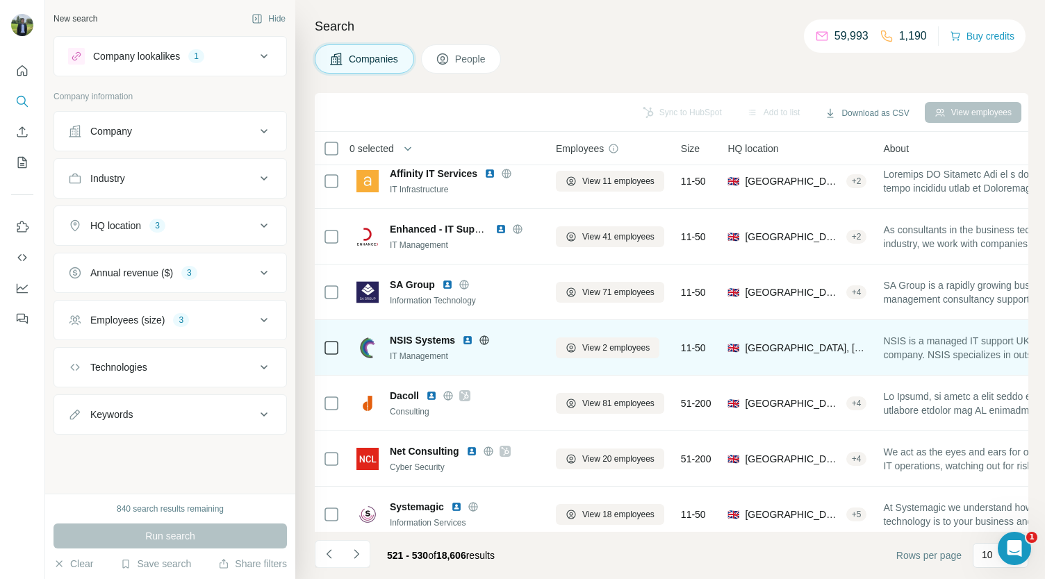
click at [469, 338] on img at bounding box center [467, 340] width 11 height 11
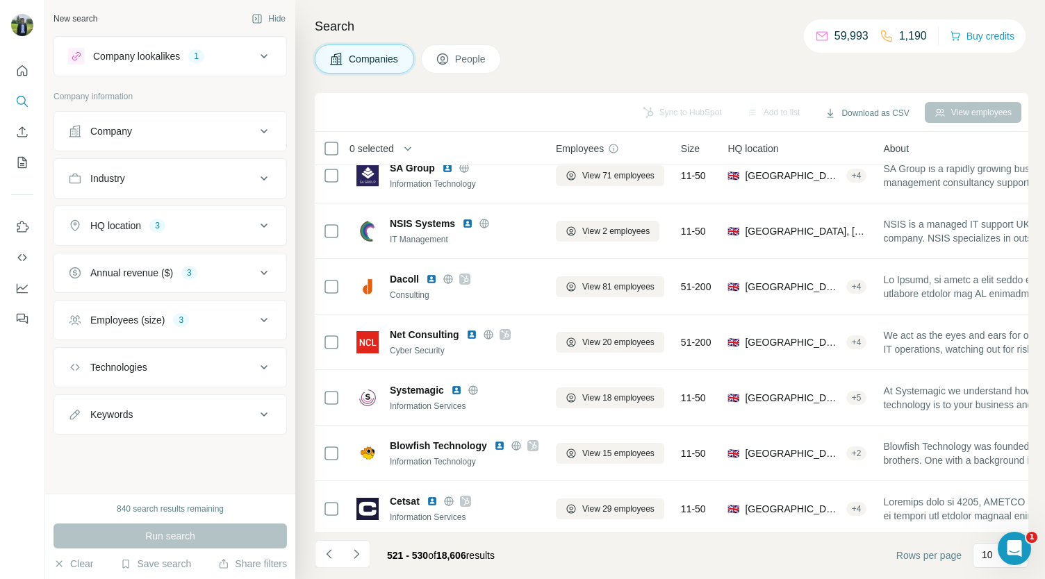
scroll to position [195, 1]
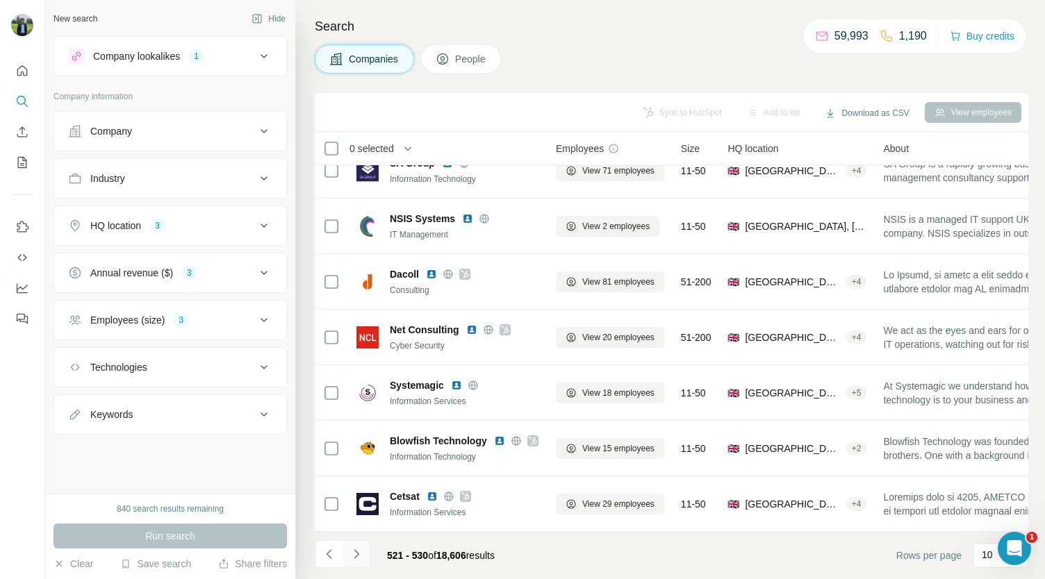
click at [361, 554] on icon "Navigate to next page" at bounding box center [356, 554] width 14 height 14
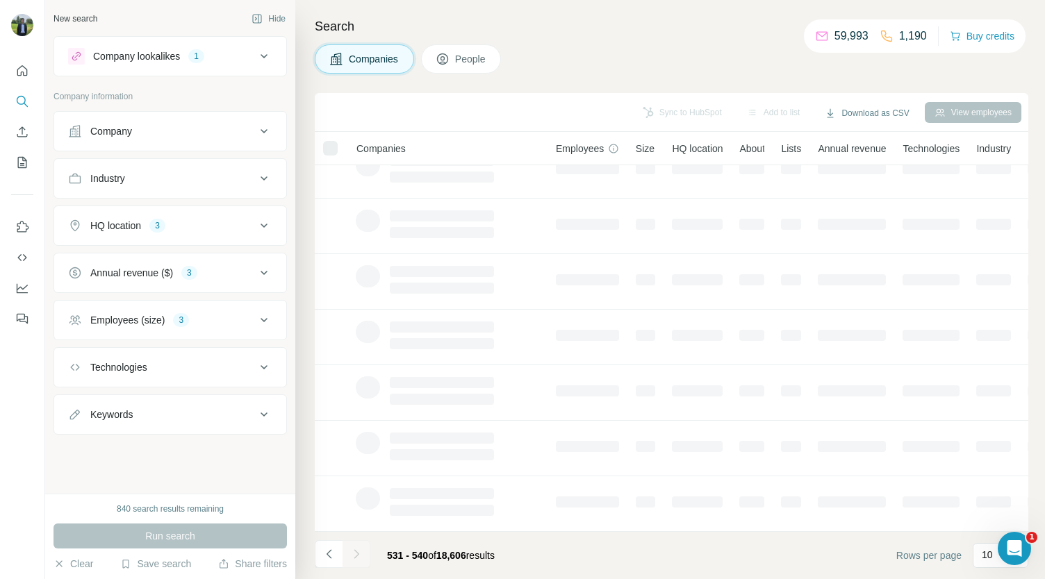
scroll to position [0, 1]
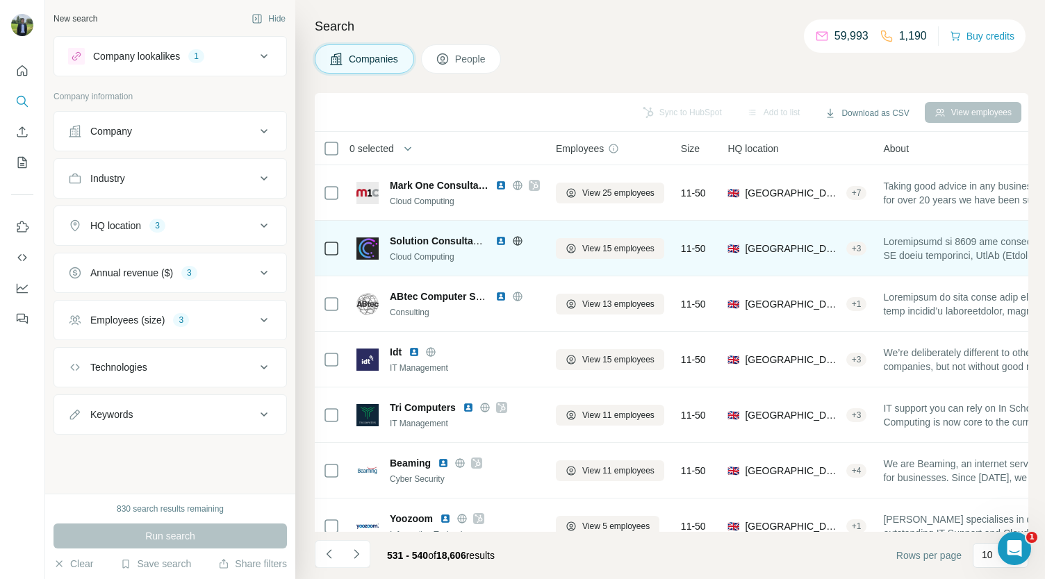
click at [500, 240] on img at bounding box center [500, 241] width 11 height 11
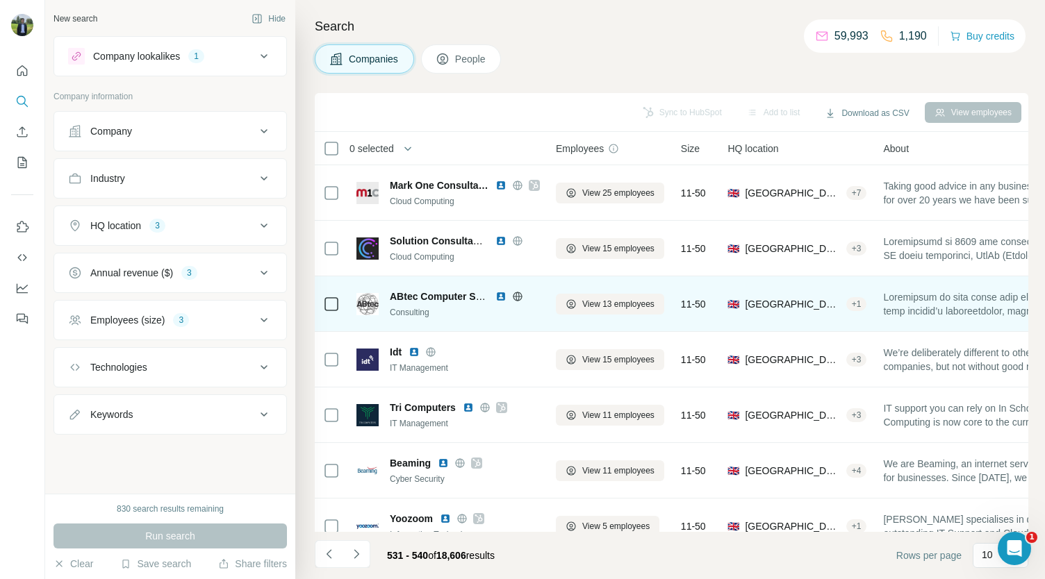
click at [500, 297] on img at bounding box center [500, 296] width 11 height 11
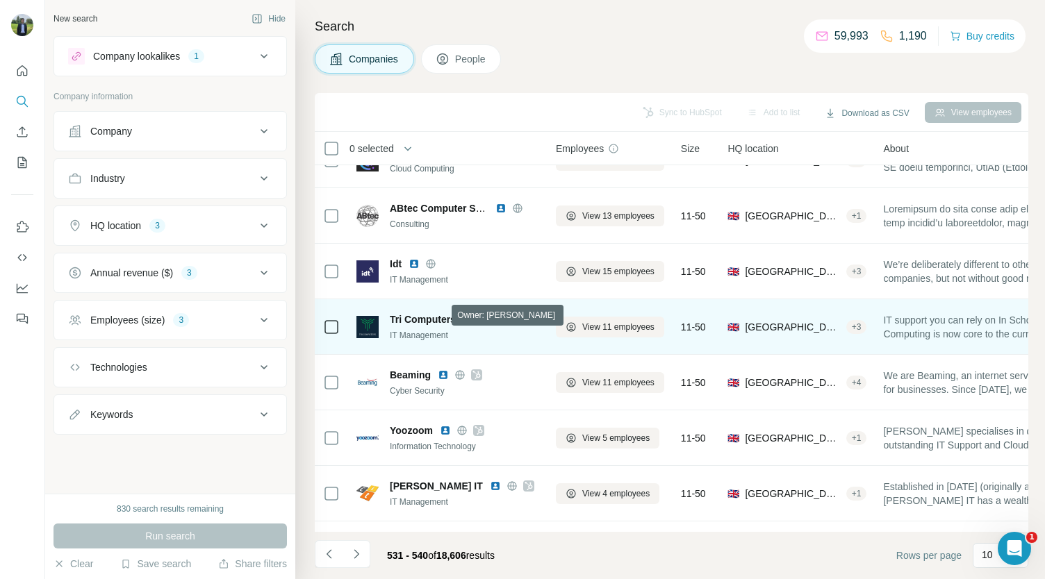
scroll to position [94, 1]
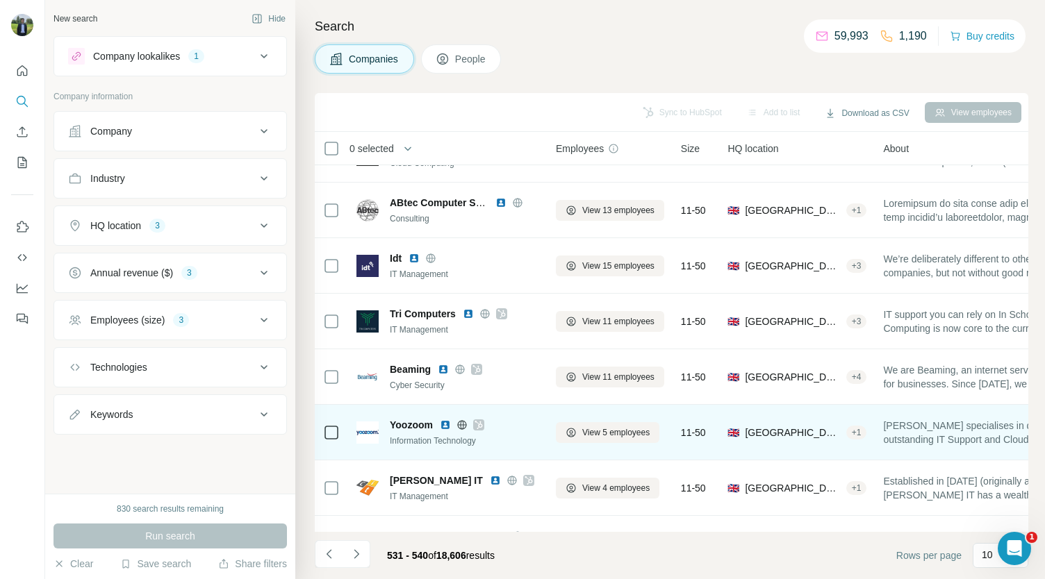
click at [482, 427] on icon at bounding box center [479, 425] width 8 height 11
click at [478, 425] on icon at bounding box center [479, 425] width 8 height 11
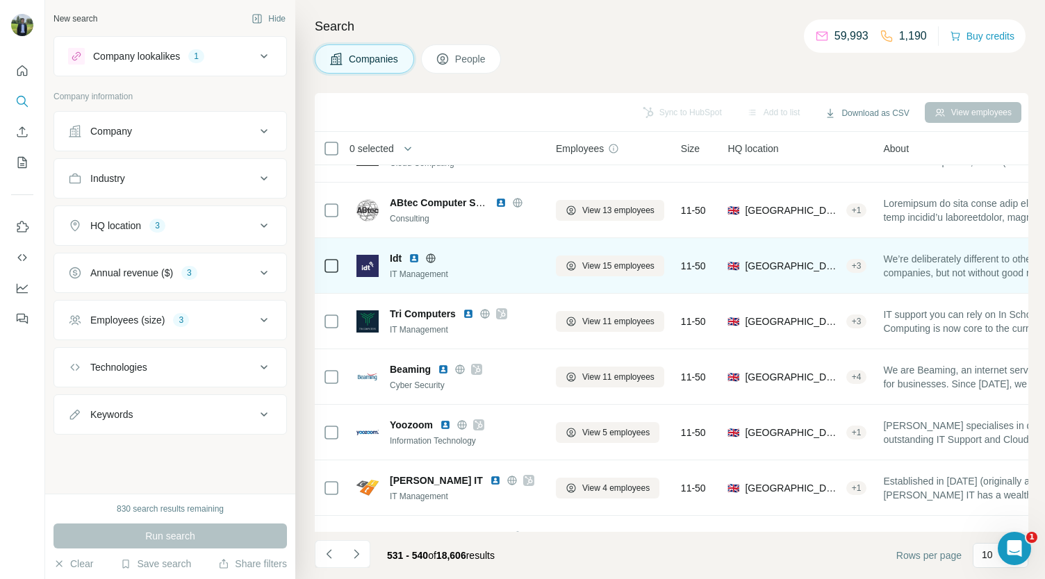
scroll to position [140, 1]
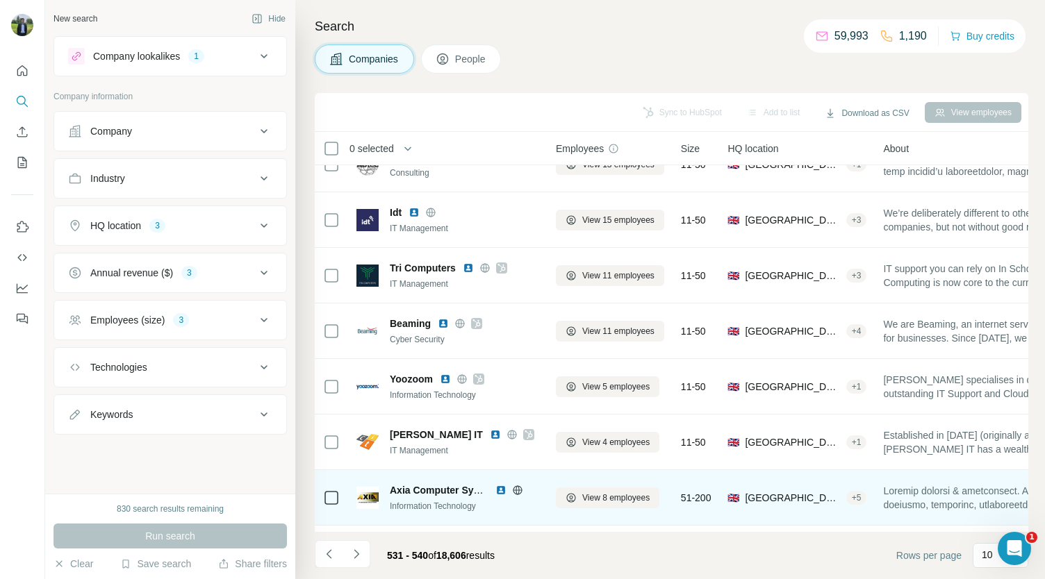
click at [502, 491] on img at bounding box center [500, 490] width 11 height 11
